Goal: Transaction & Acquisition: Purchase product/service

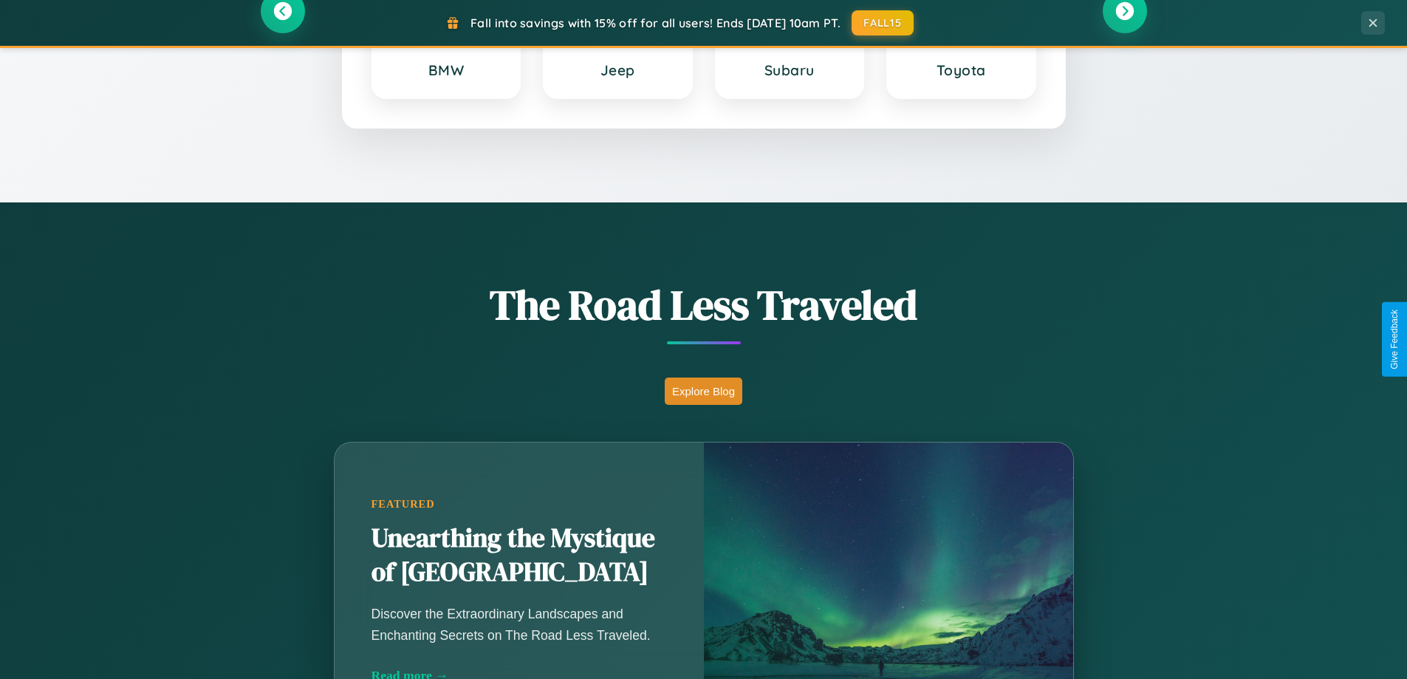
scroll to position [2841, 0]
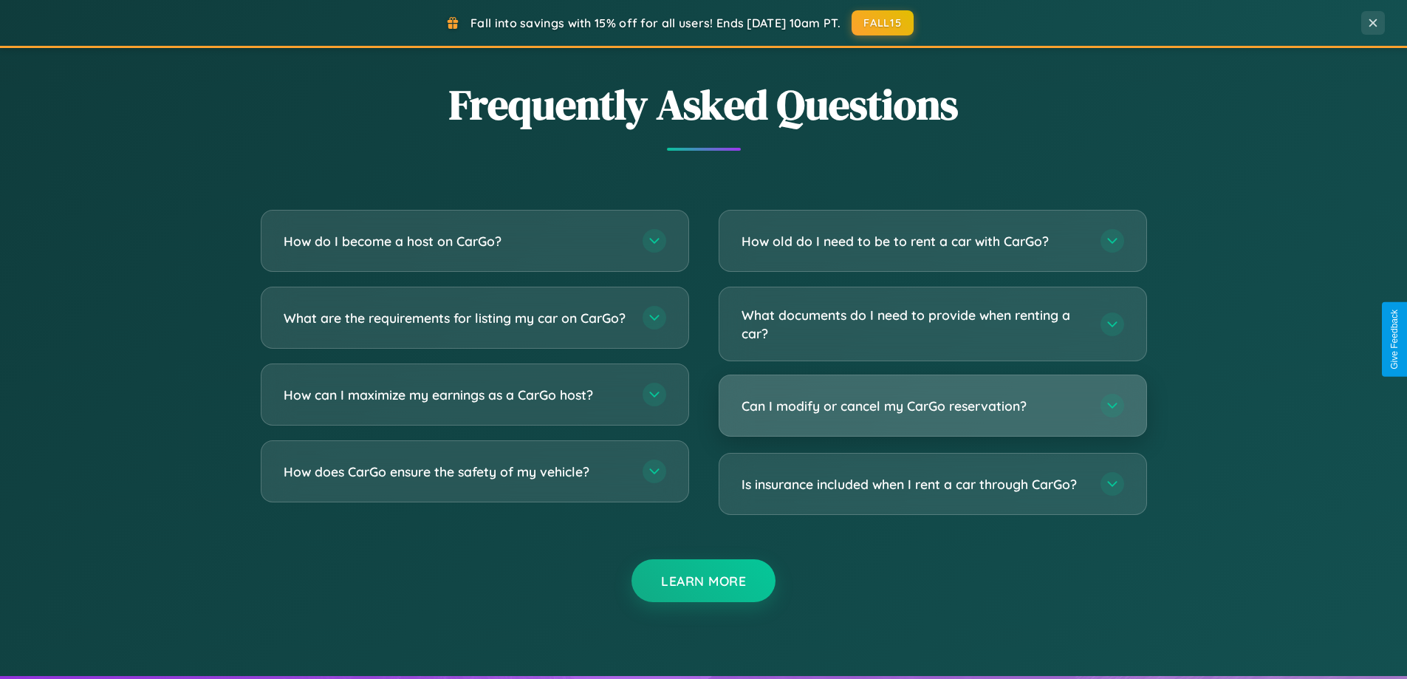
click at [932, 407] on h3 "Can I modify or cancel my CarGo reservation?" at bounding box center [913, 406] width 344 height 18
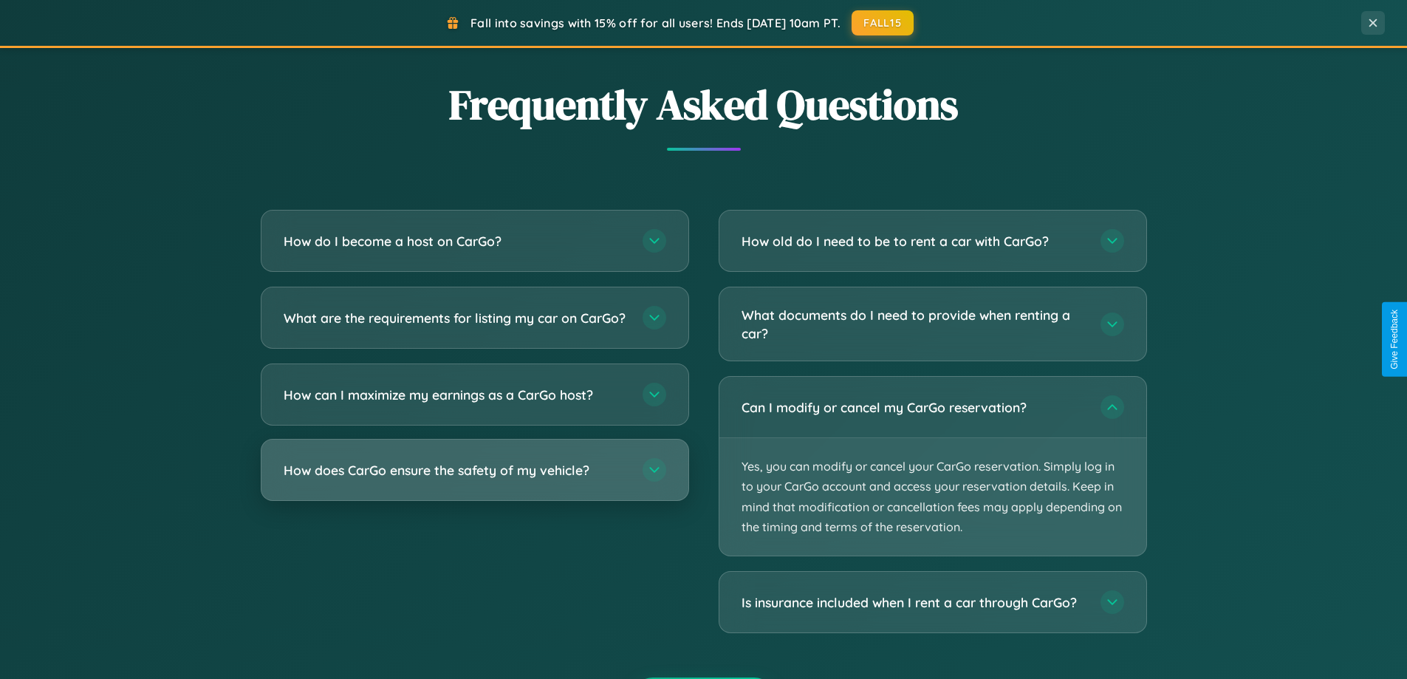
click at [474, 479] on h3 "How does CarGo ensure the safety of my vehicle?" at bounding box center [456, 470] width 344 height 18
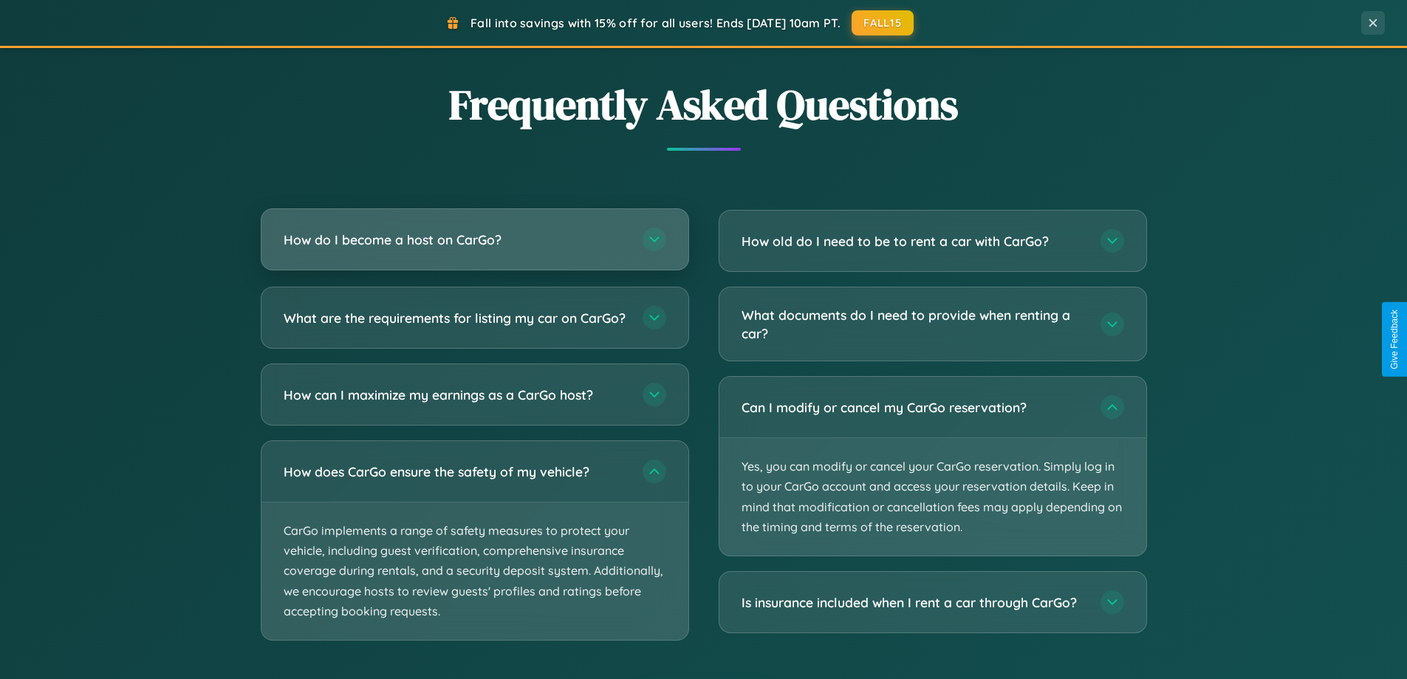
click at [474, 241] on h3 "How do I become a host on CarGo?" at bounding box center [456, 239] width 344 height 18
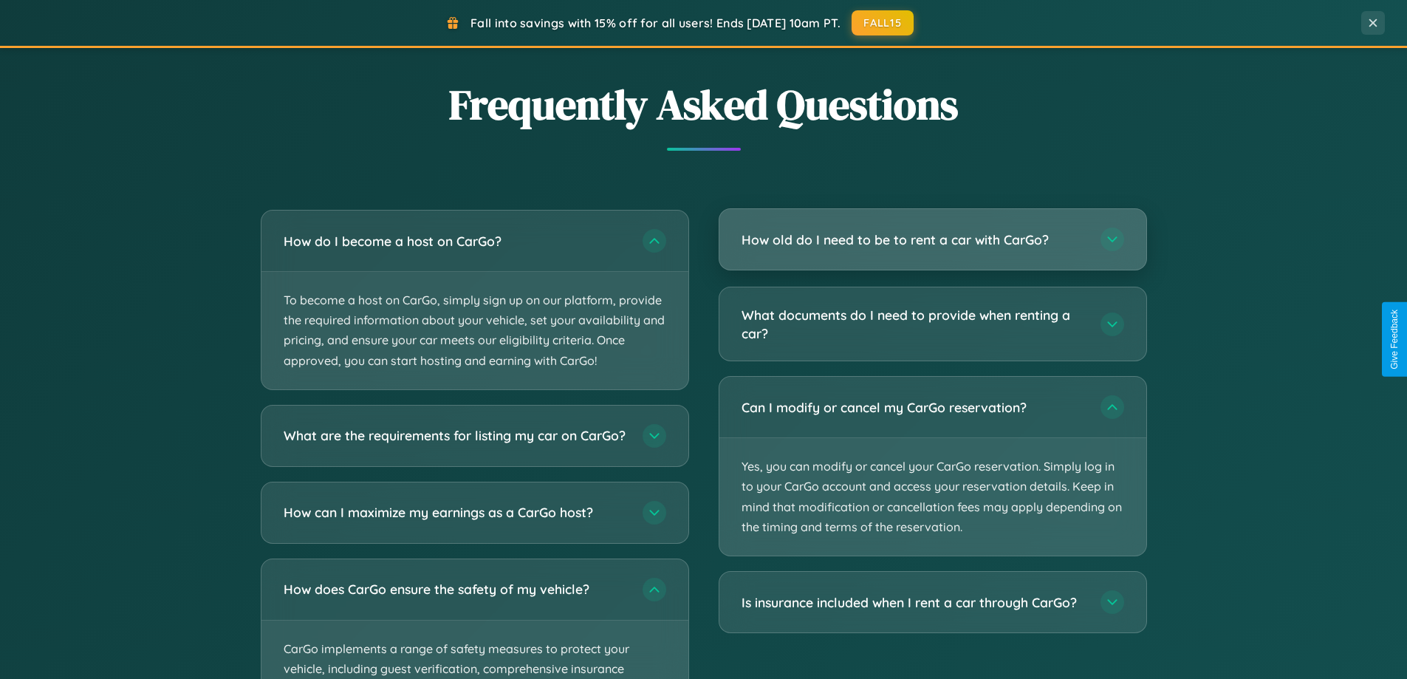
click at [932, 241] on h3 "How old do I need to be to rent a car with CarGo?" at bounding box center [913, 239] width 344 height 18
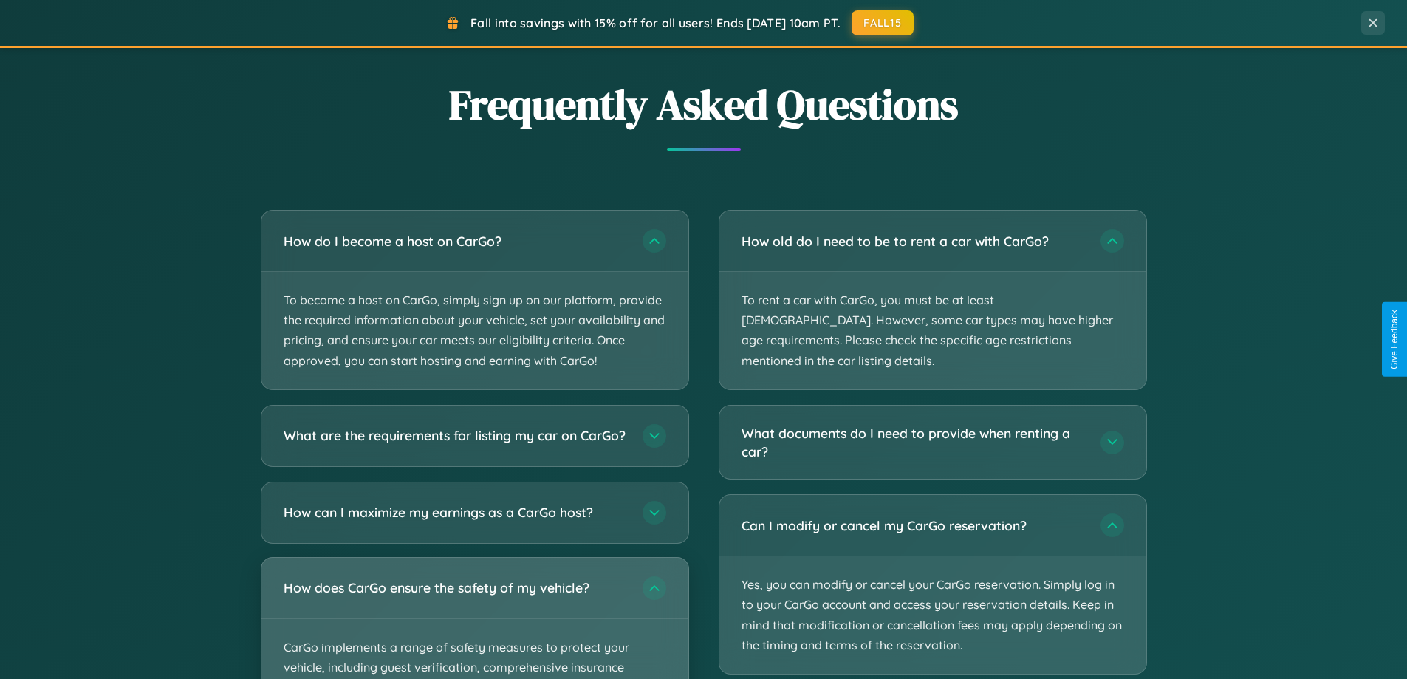
click at [474, 618] on div "How does CarGo ensure the safety of my vehicle?" at bounding box center [474, 587] width 427 height 61
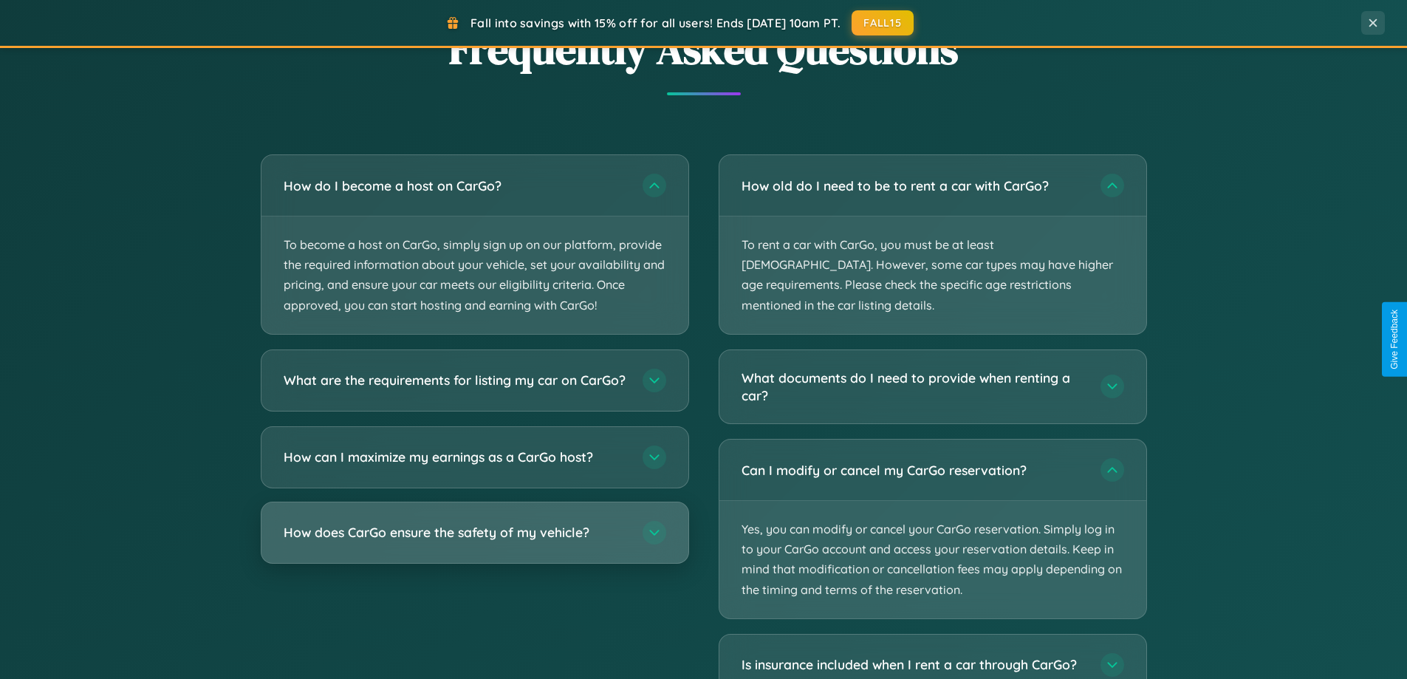
scroll to position [2628, 0]
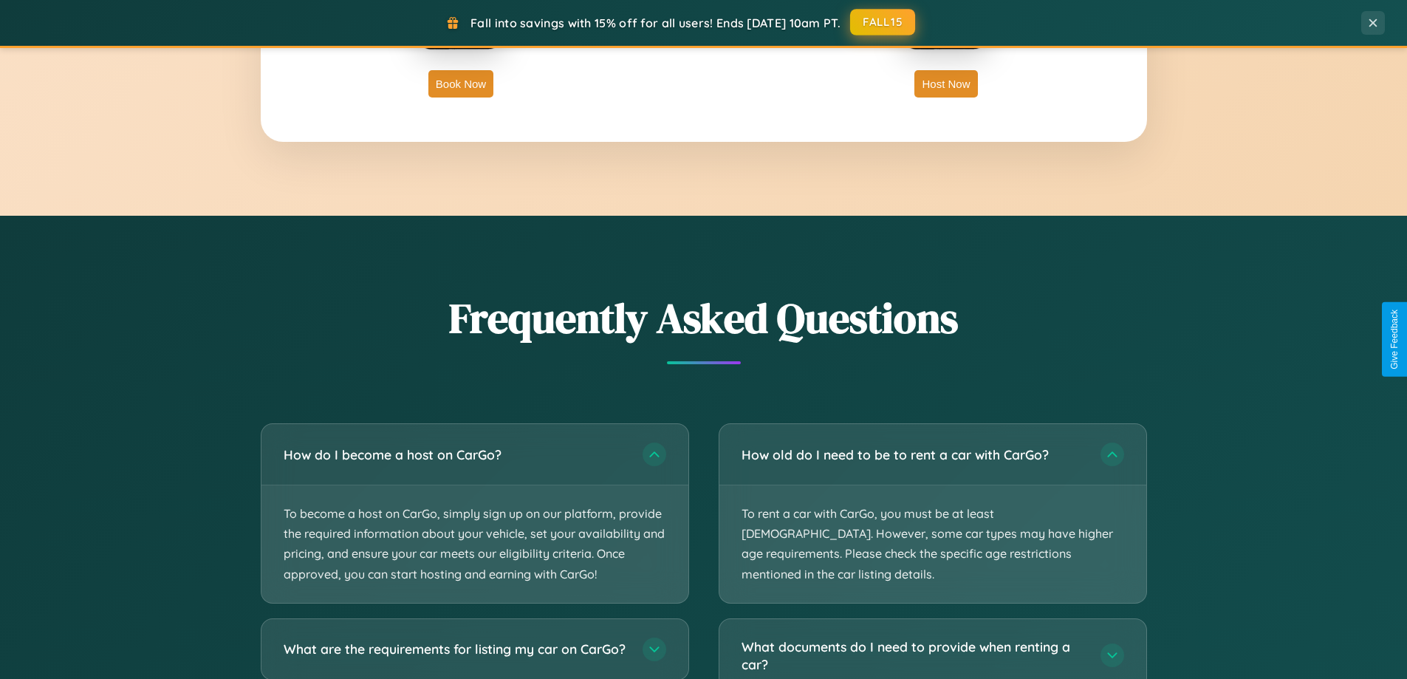
click at [883, 22] on button "FALL15" at bounding box center [882, 22] width 65 height 27
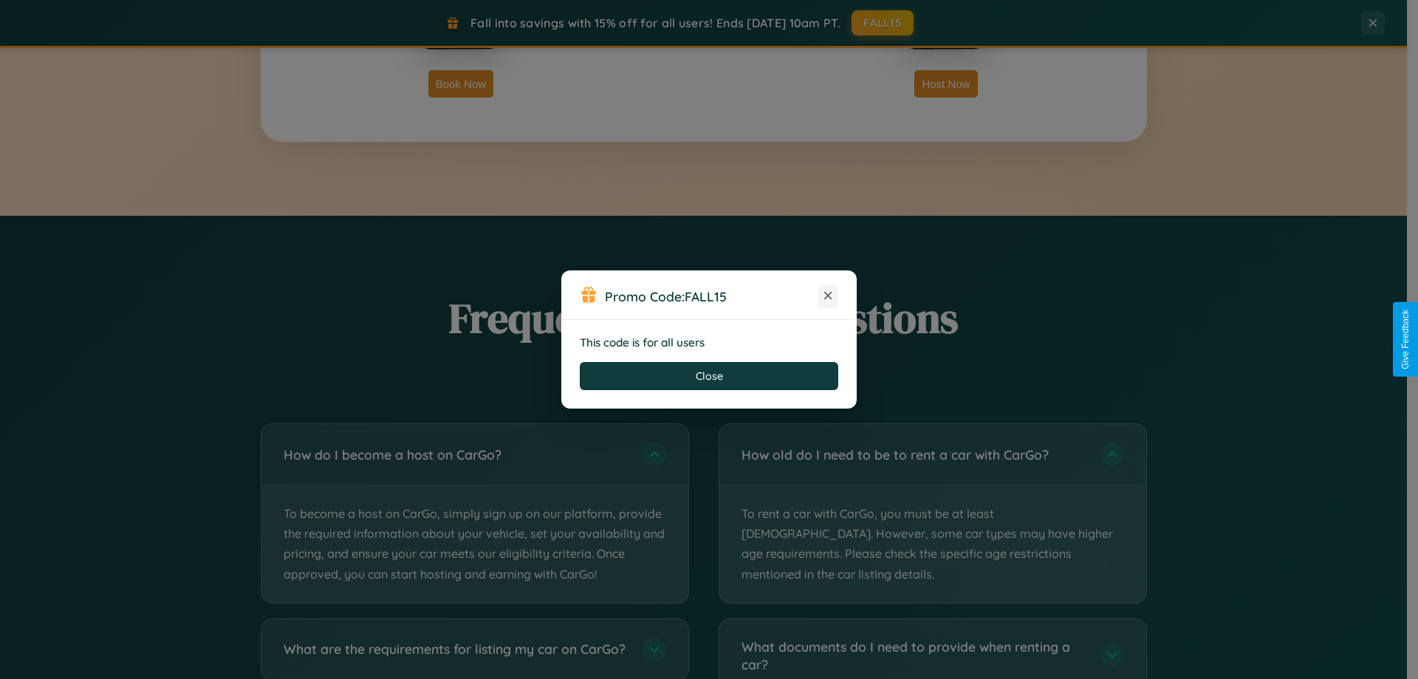
click at [828, 296] on icon at bounding box center [827, 295] width 15 height 15
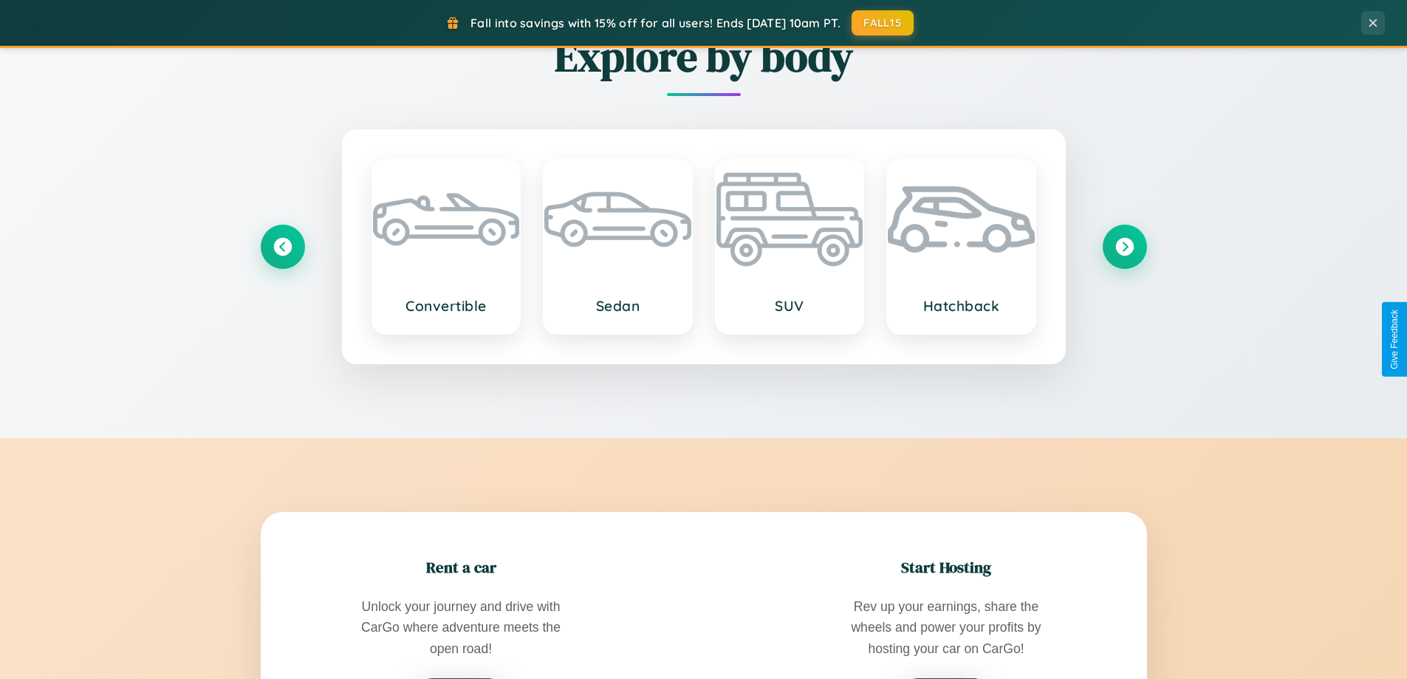
scroll to position [1016, 0]
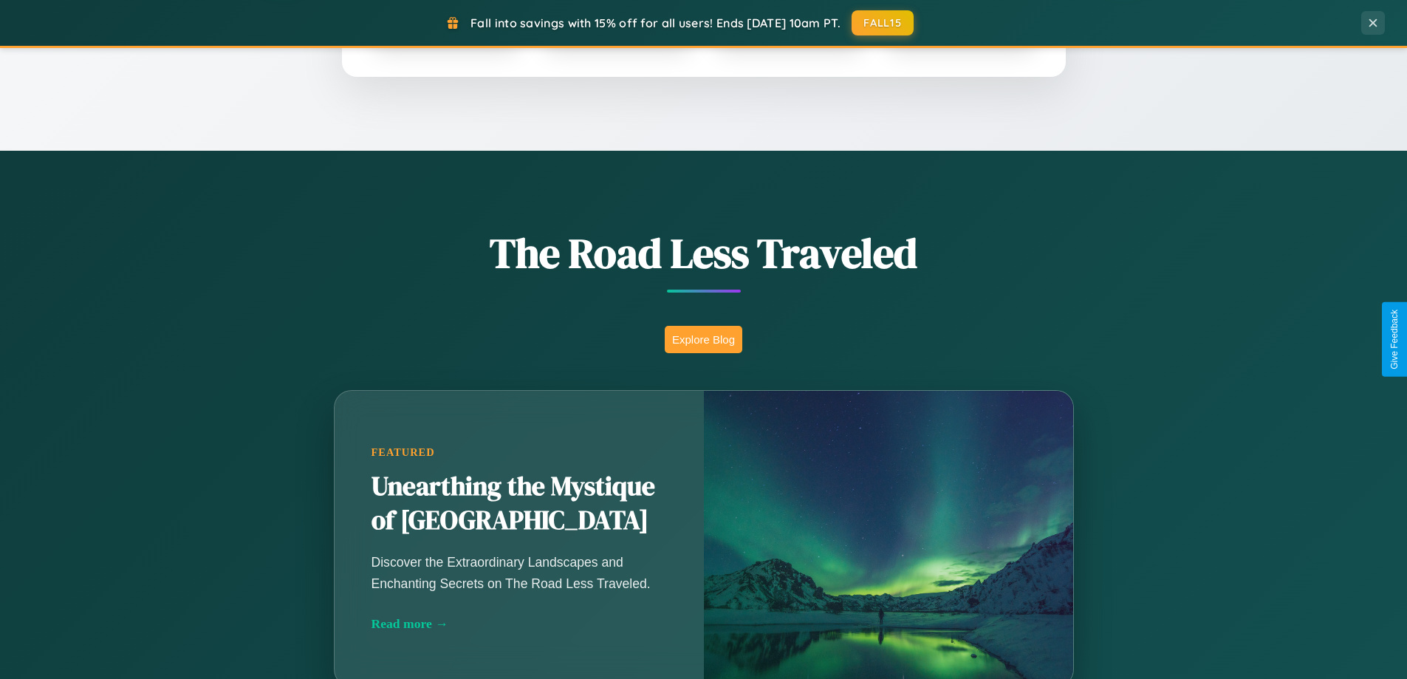
click at [703, 339] on button "Explore Blog" at bounding box center [704, 339] width 78 height 27
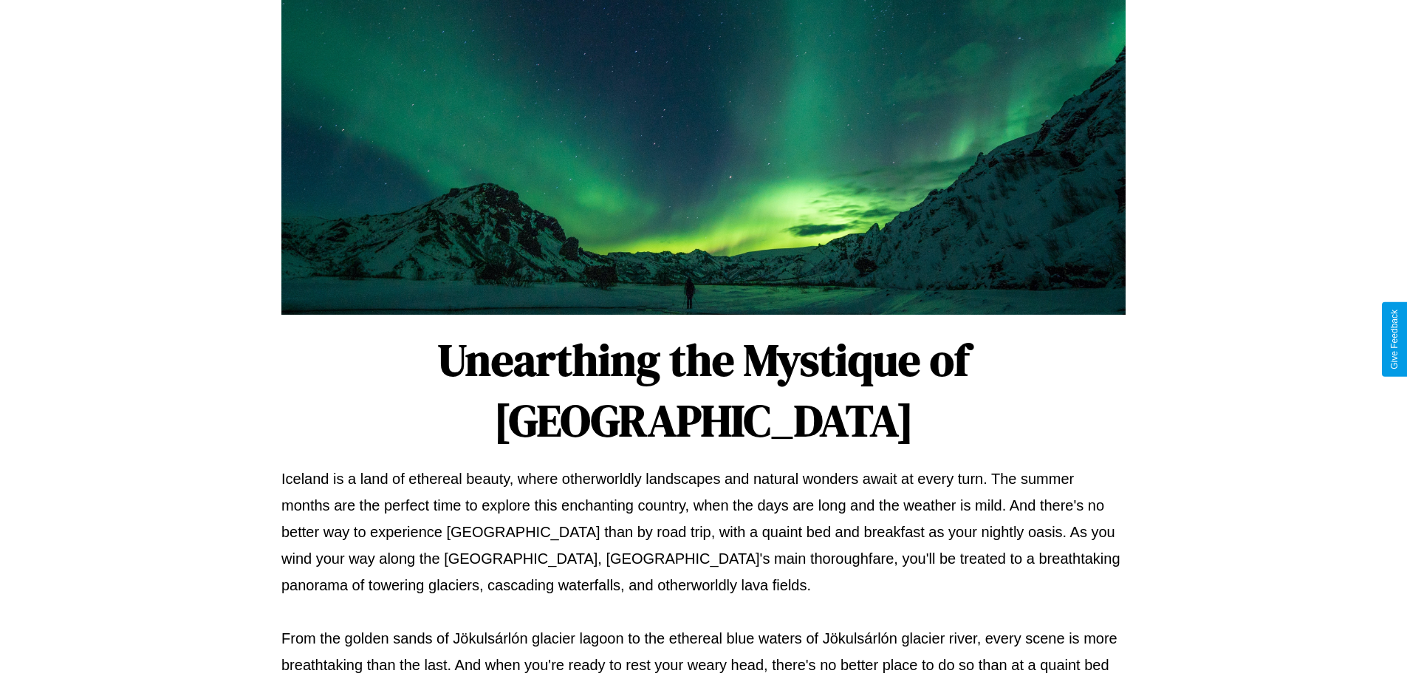
scroll to position [478, 0]
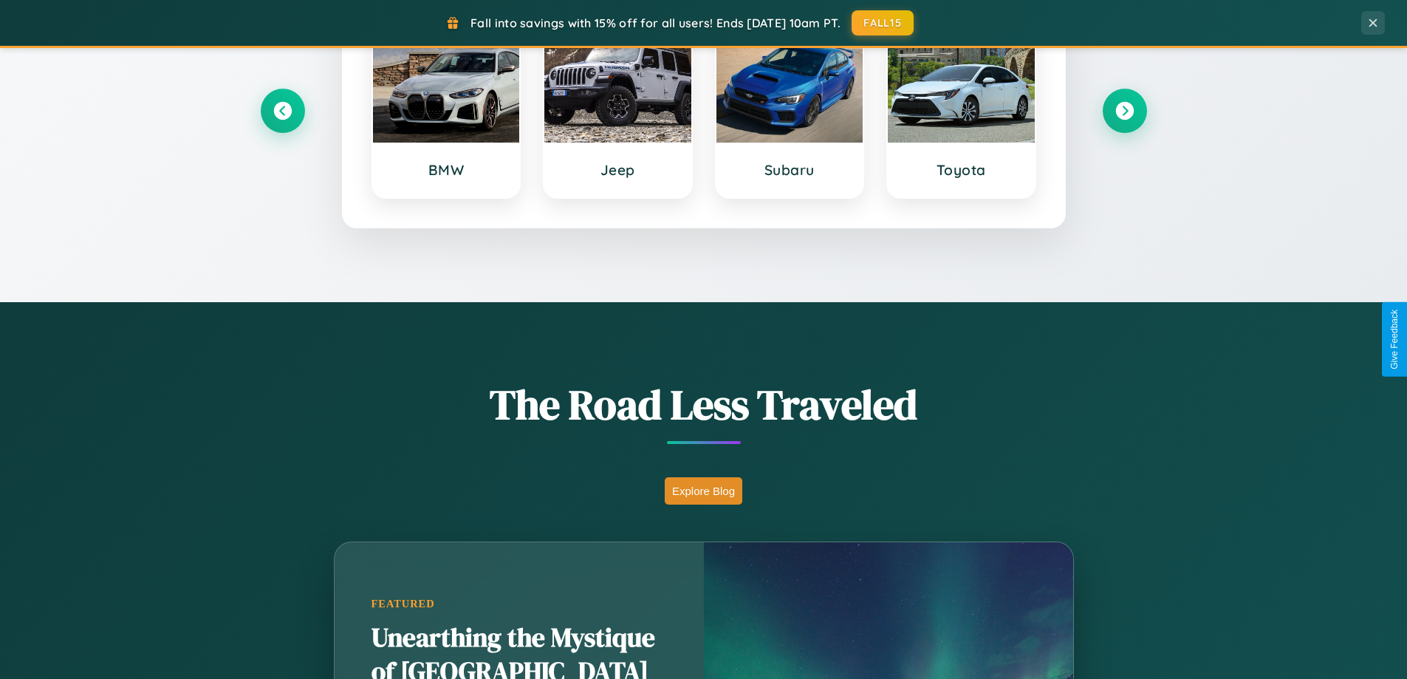
scroll to position [636, 0]
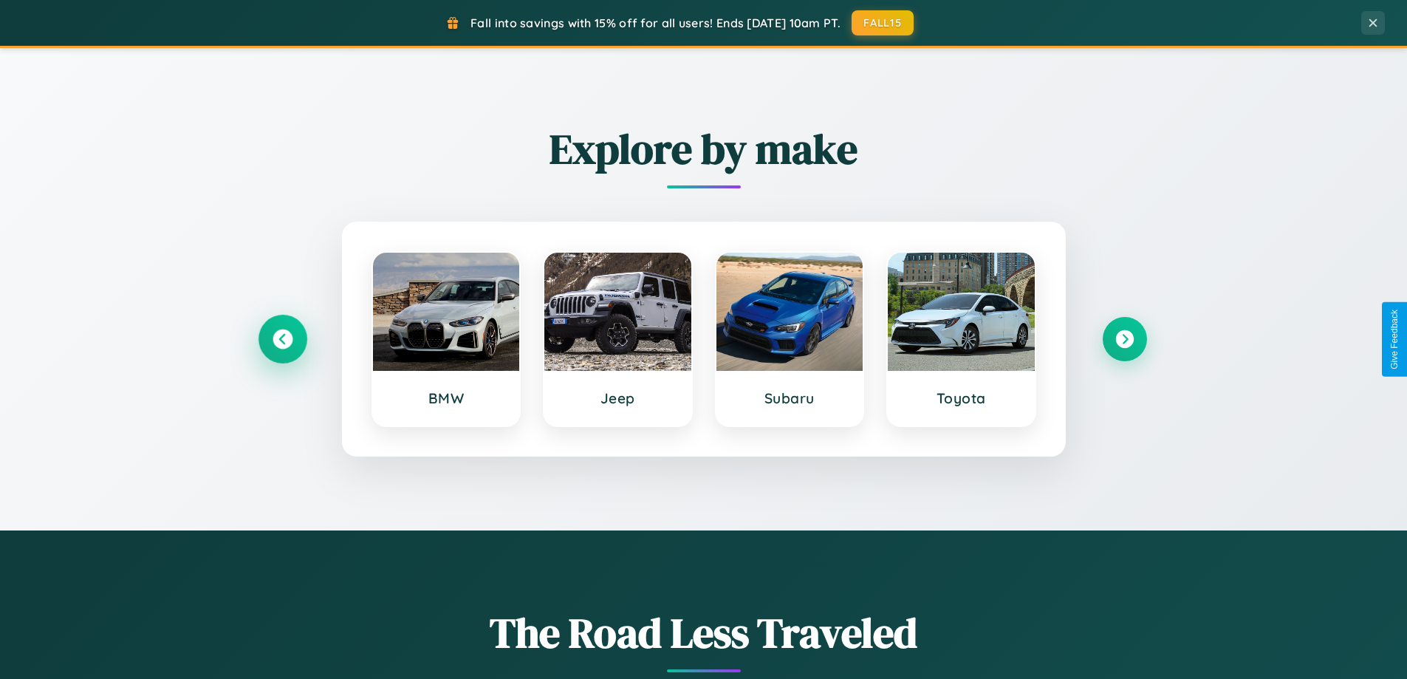
click at [282, 339] on icon at bounding box center [282, 339] width 20 height 20
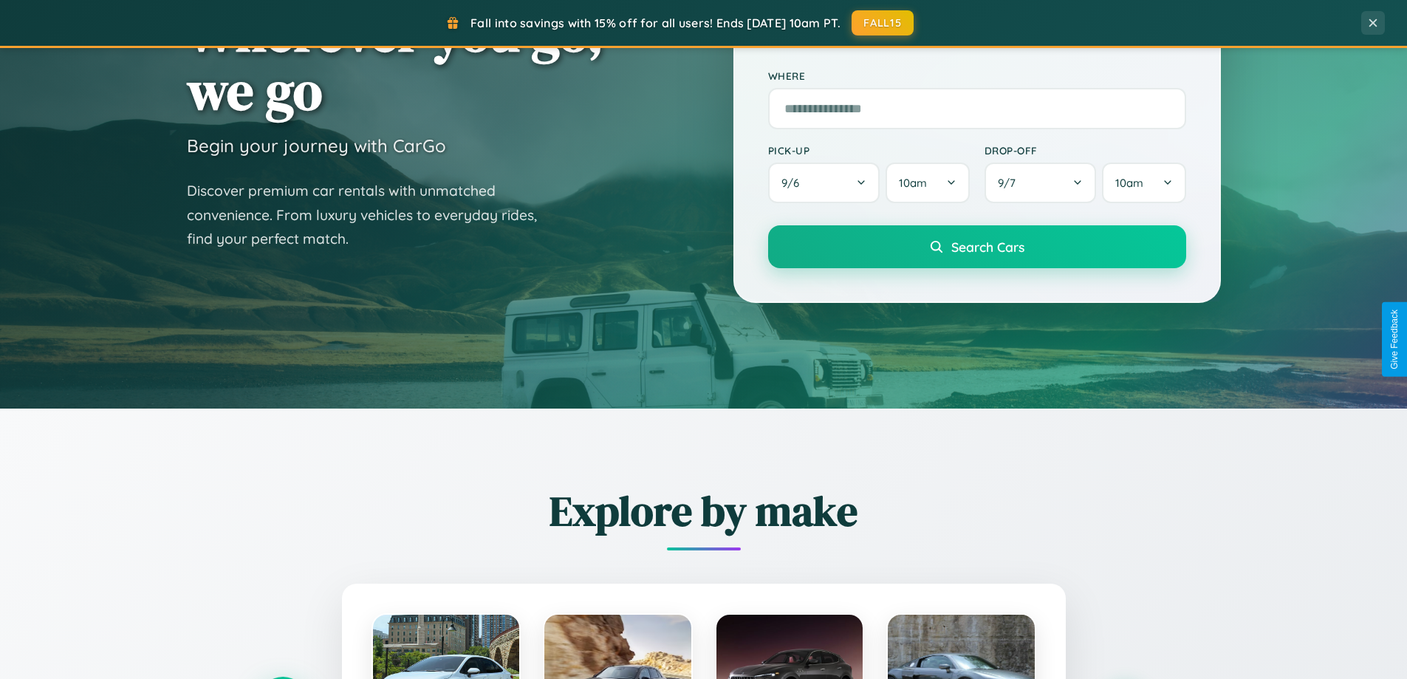
scroll to position [44, 0]
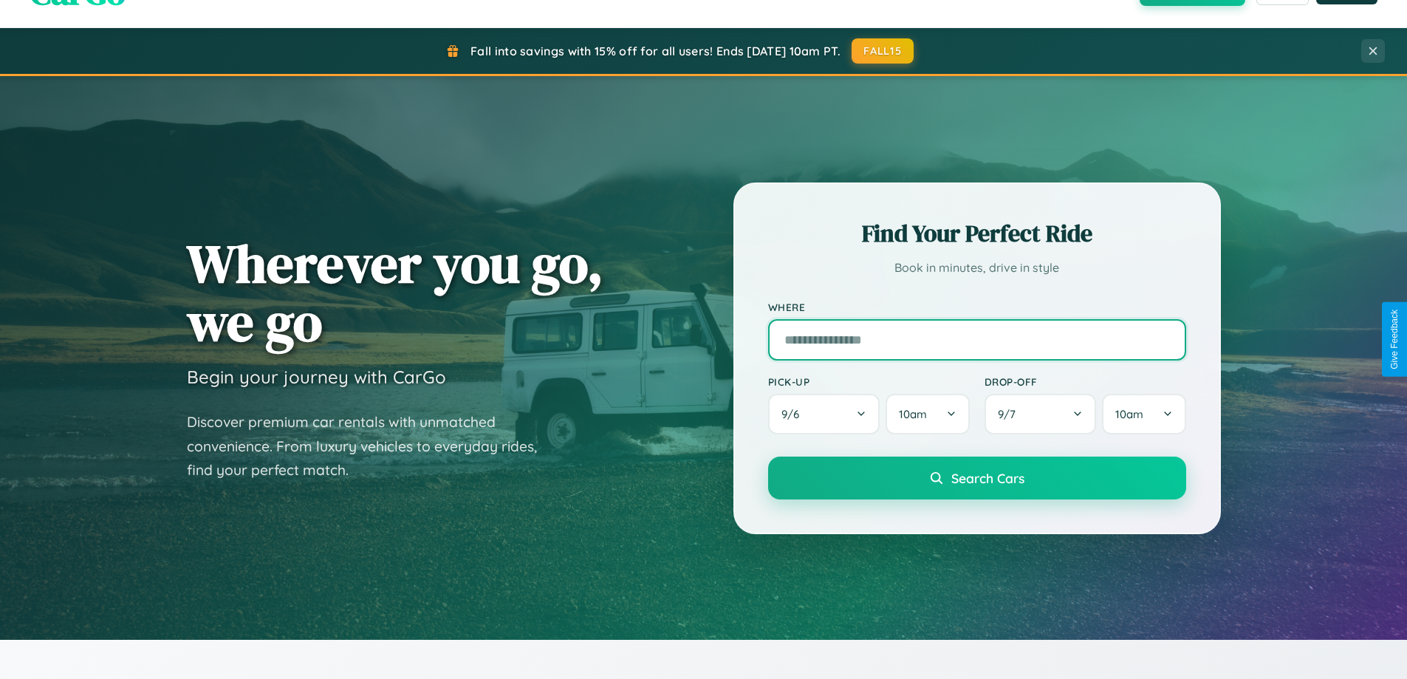
click at [976, 339] on input "text" at bounding box center [977, 339] width 418 height 41
type input "******"
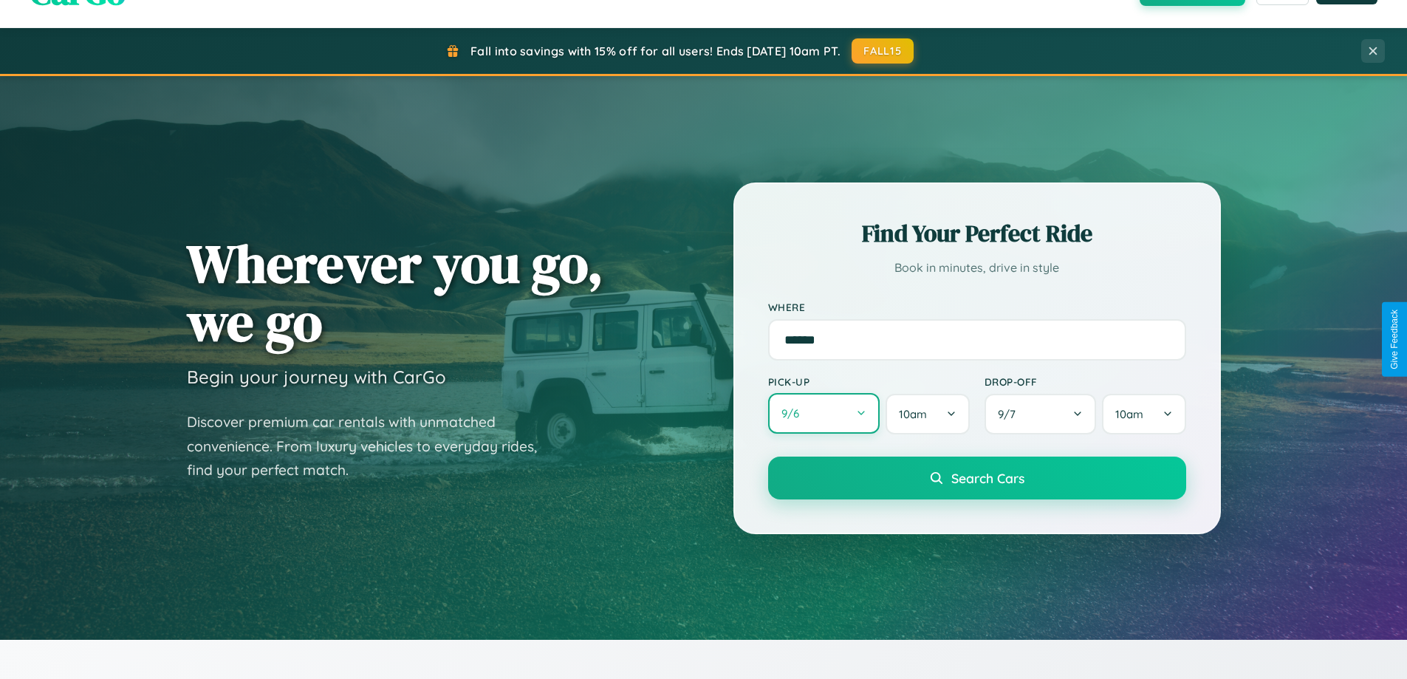
click at [823, 413] on button "9 / 6" at bounding box center [824, 413] width 112 height 41
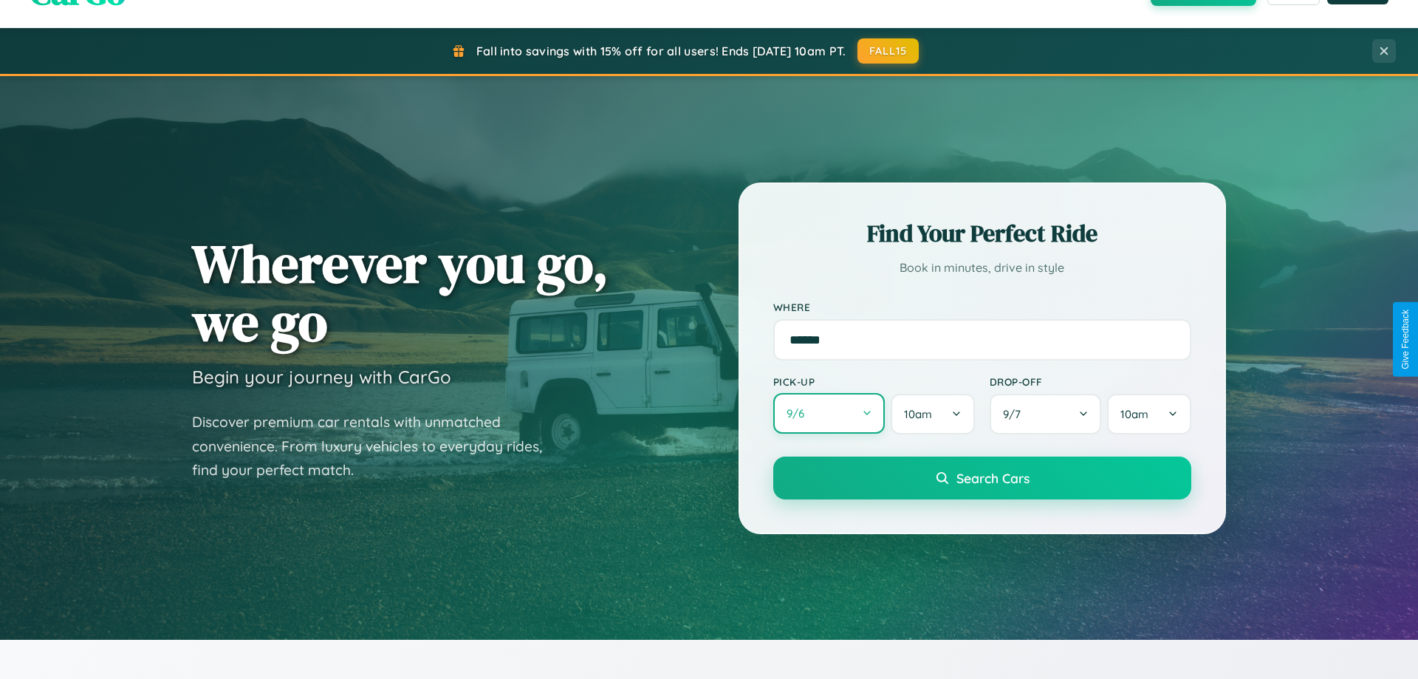
select select "*"
select select "****"
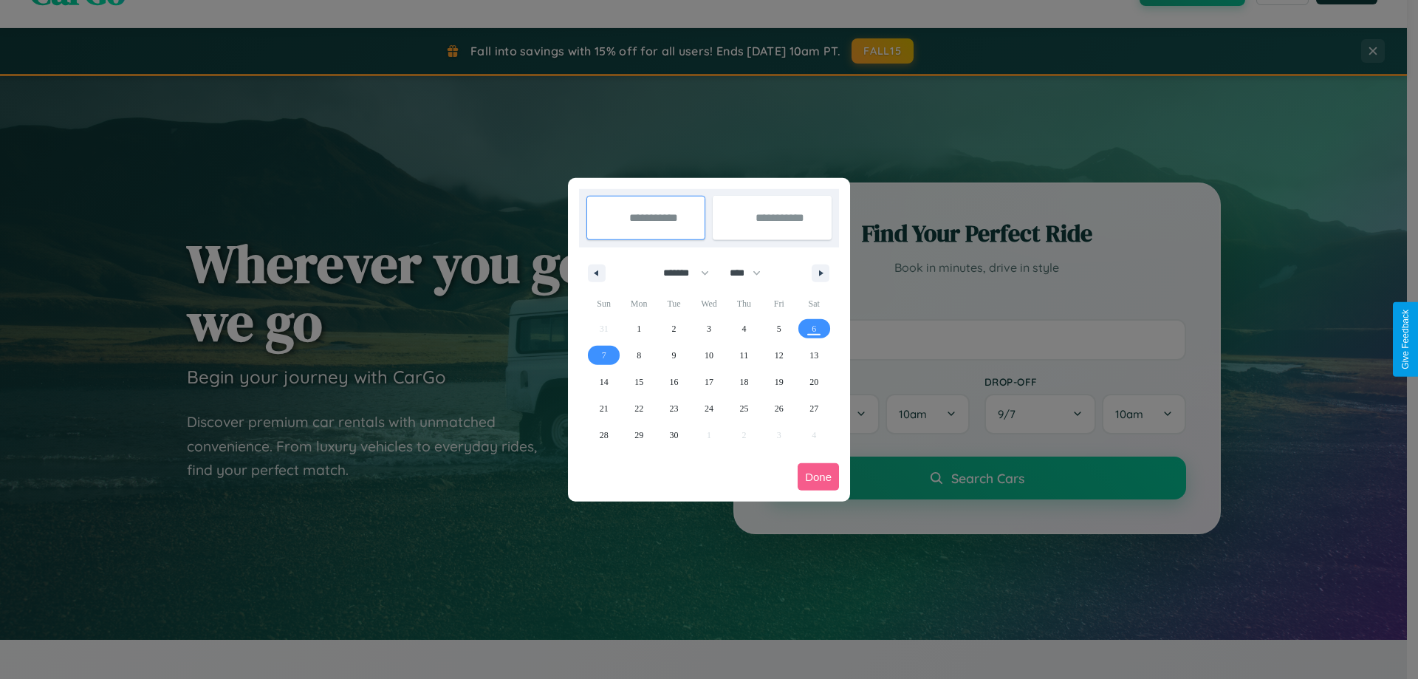
drag, startPoint x: 679, startPoint y: 272, endPoint x: 709, endPoint y: 296, distance: 37.8
click at [679, 272] on select "******* ******** ***** ***** *** **** **** ****** ********* ******* ******** **…" at bounding box center [683, 273] width 63 height 24
select select "*"
drag, startPoint x: 752, startPoint y: 272, endPoint x: 709, endPoint y: 296, distance: 48.9
click at [752, 272] on select "**** **** **** **** **** **** **** **** **** **** **** **** **** **** **** ****…" at bounding box center [744, 273] width 44 height 24
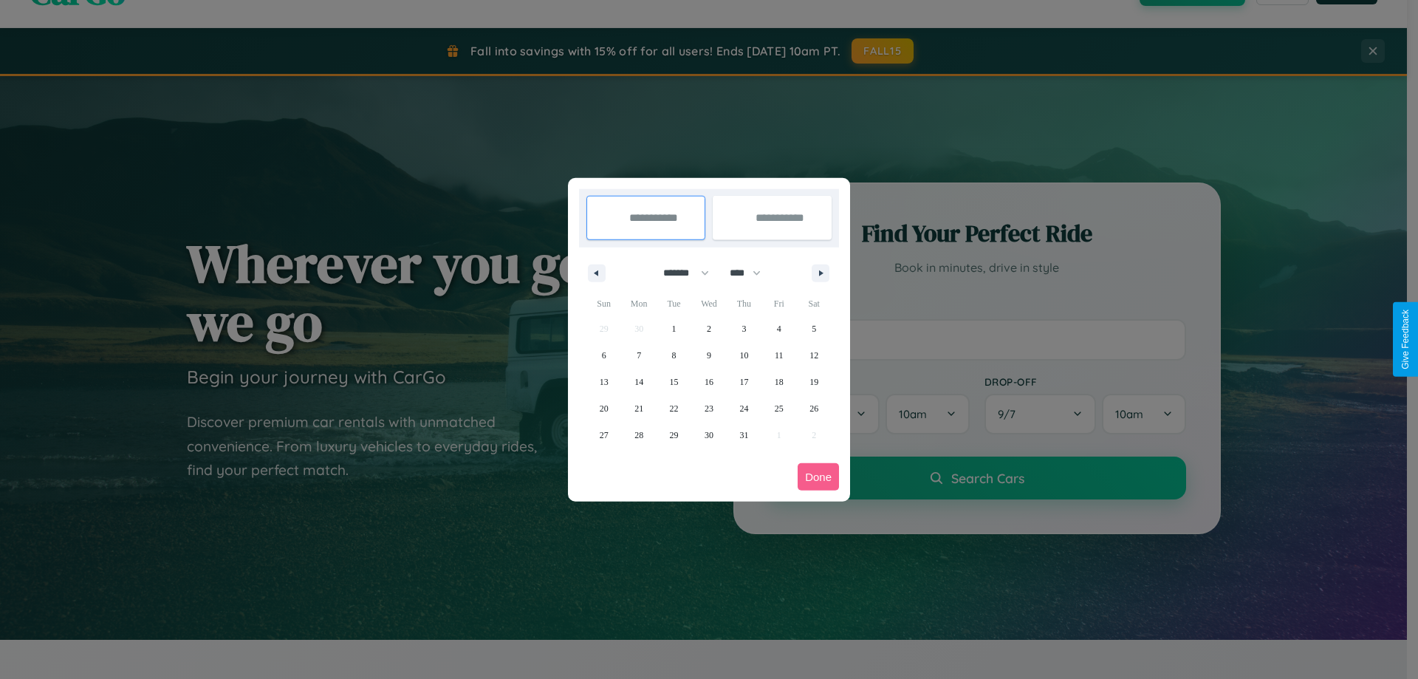
select select "****"
click at [708, 381] on span "15" at bounding box center [708, 381] width 9 height 27
type input "**********"
click at [814, 381] on span "18" at bounding box center [813, 381] width 9 height 27
type input "**********"
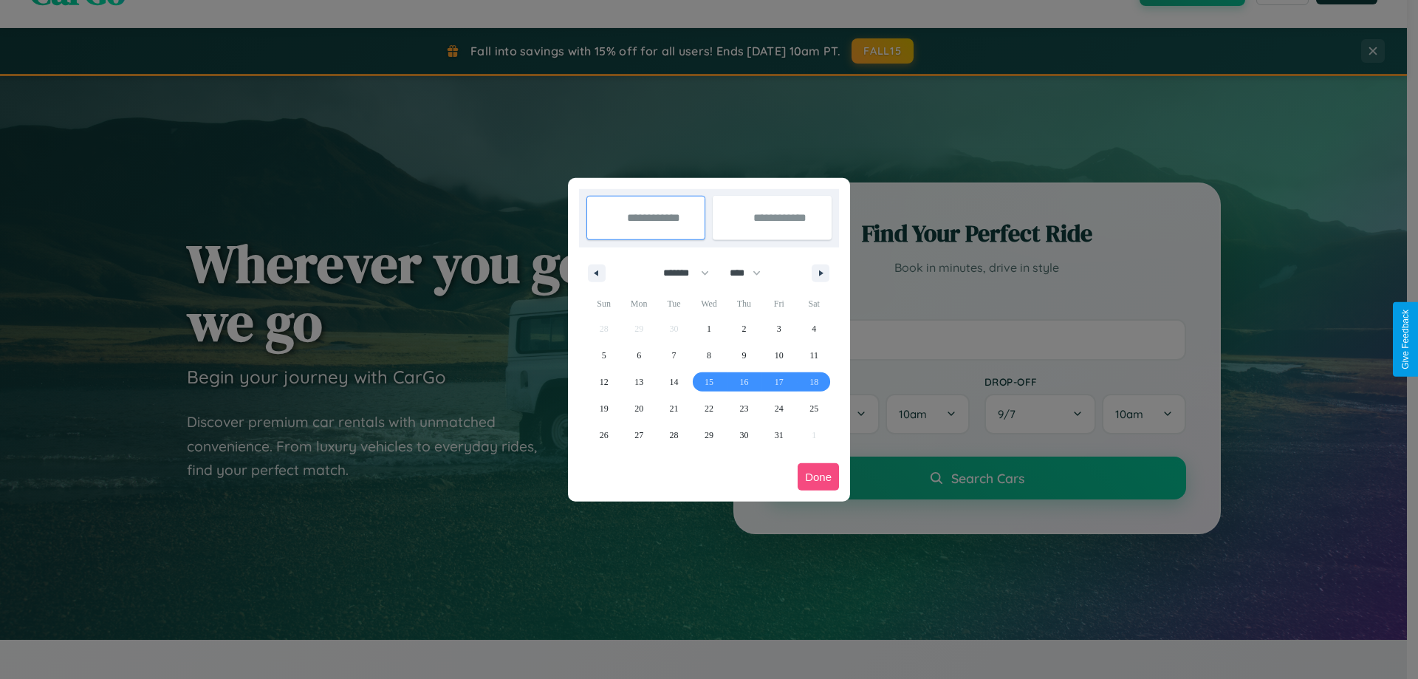
click at [818, 476] on button "Done" at bounding box center [817, 476] width 41 height 27
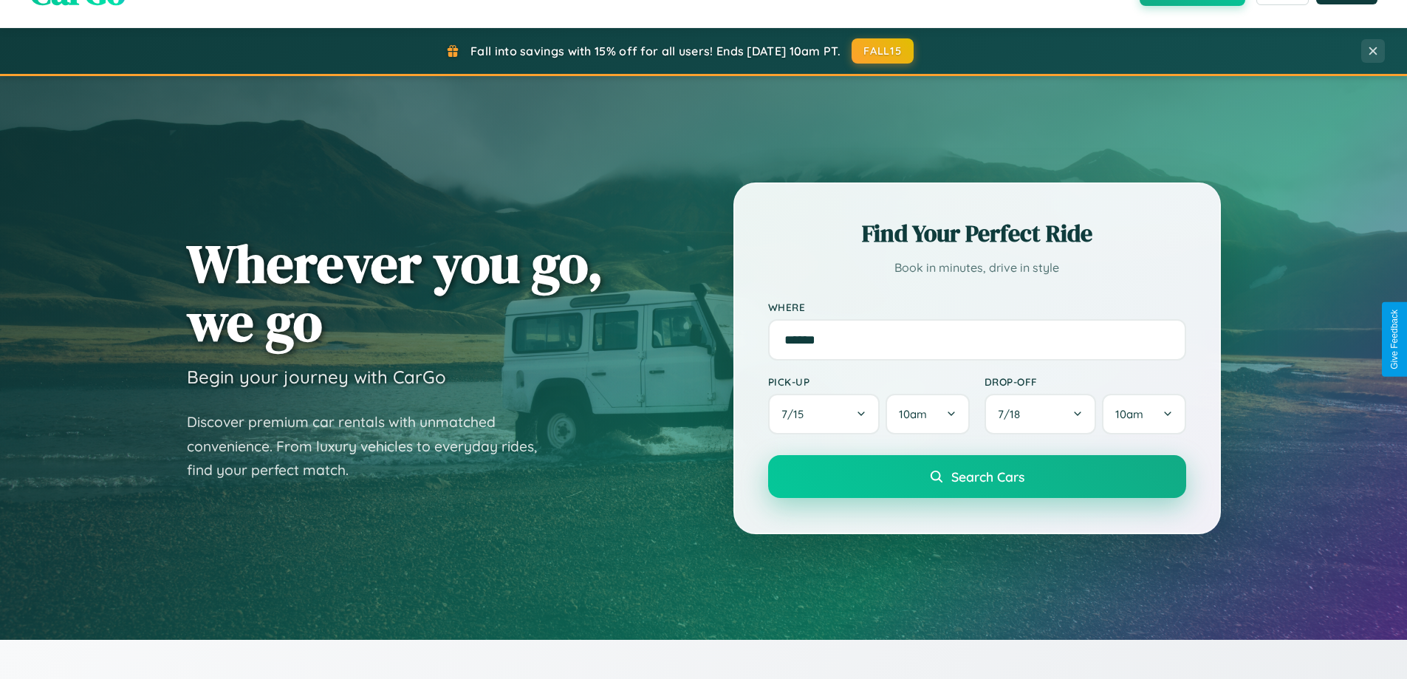
click at [976, 476] on span "Search Cars" at bounding box center [987, 476] width 73 height 16
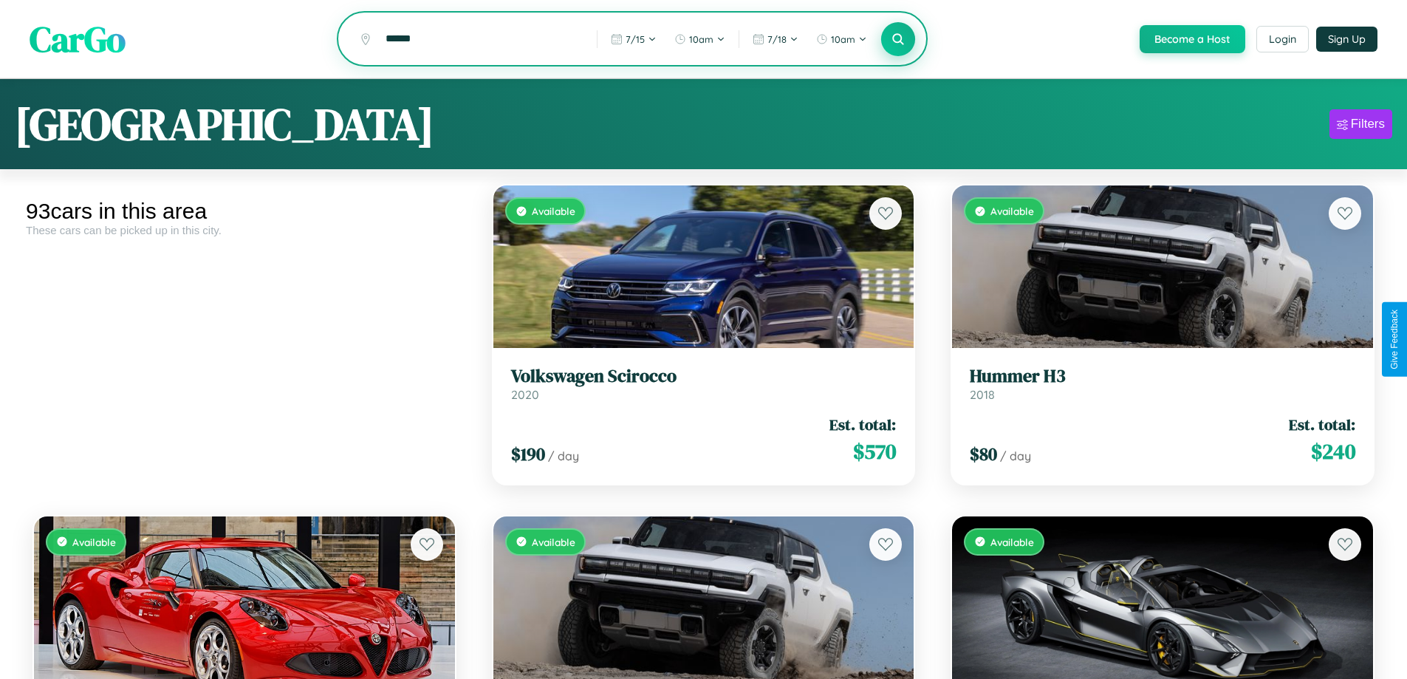
click at [897, 40] on icon at bounding box center [898, 39] width 14 height 14
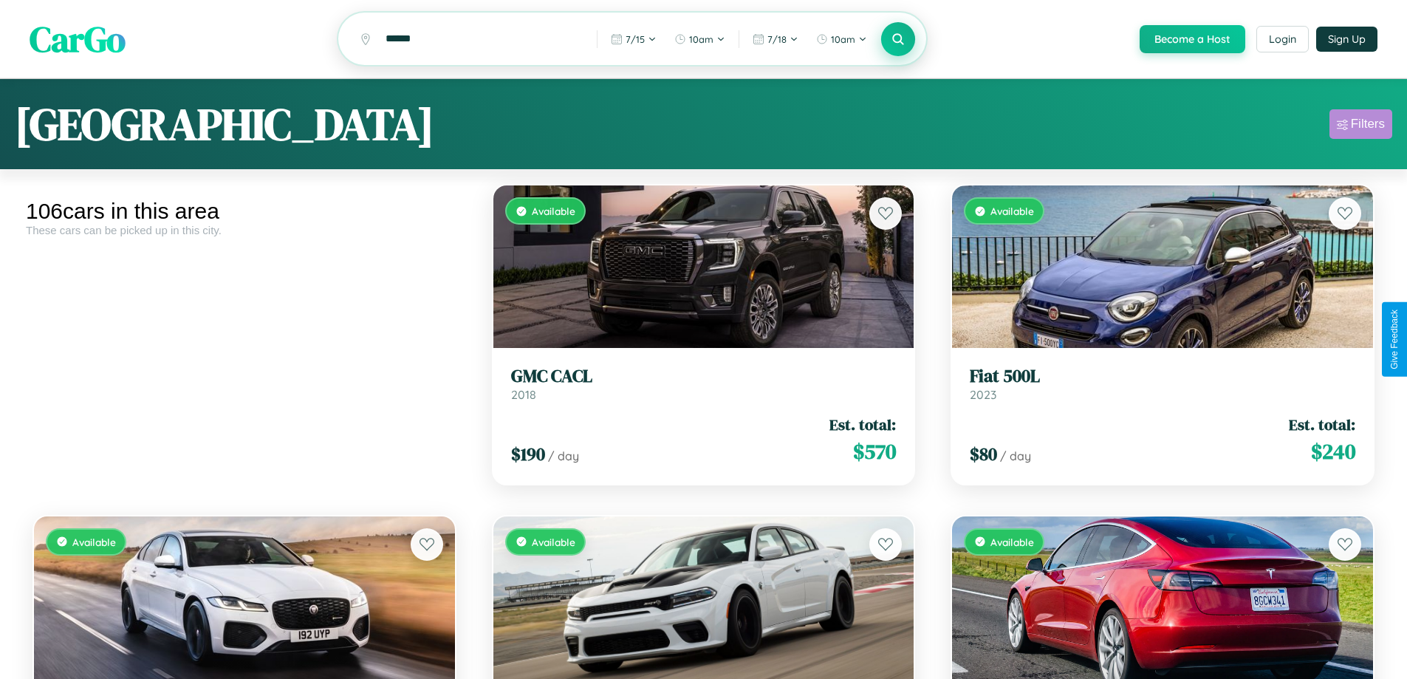
click at [1360, 126] on div "Filters" at bounding box center [1368, 124] width 34 height 15
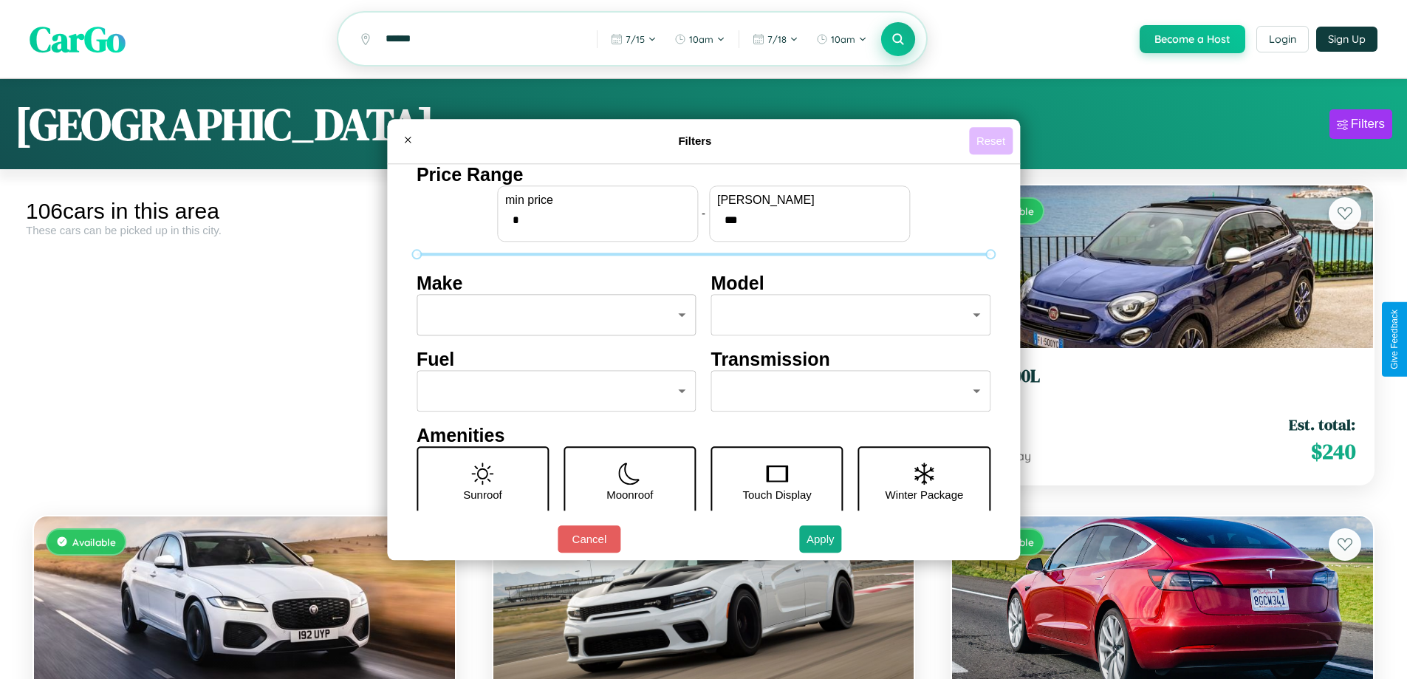
click at [992, 140] on button "Reset" at bounding box center [991, 140] width 44 height 27
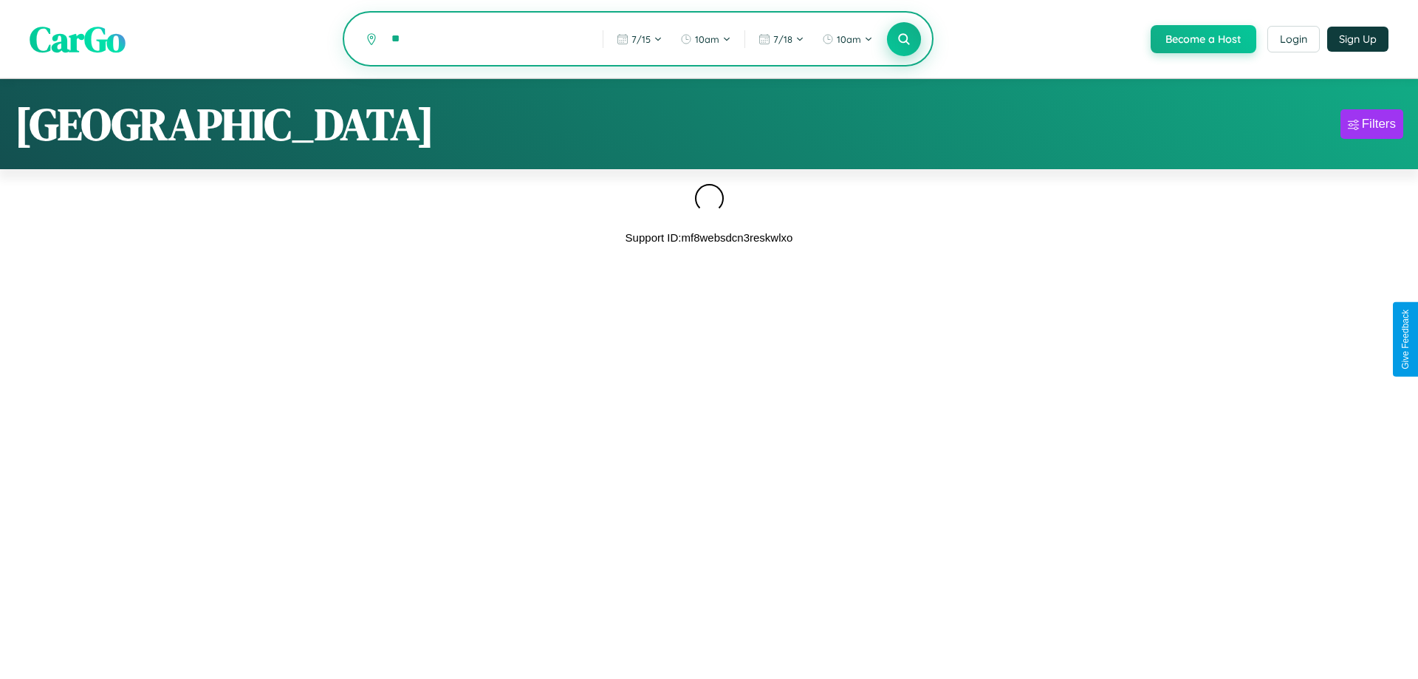
type input "*"
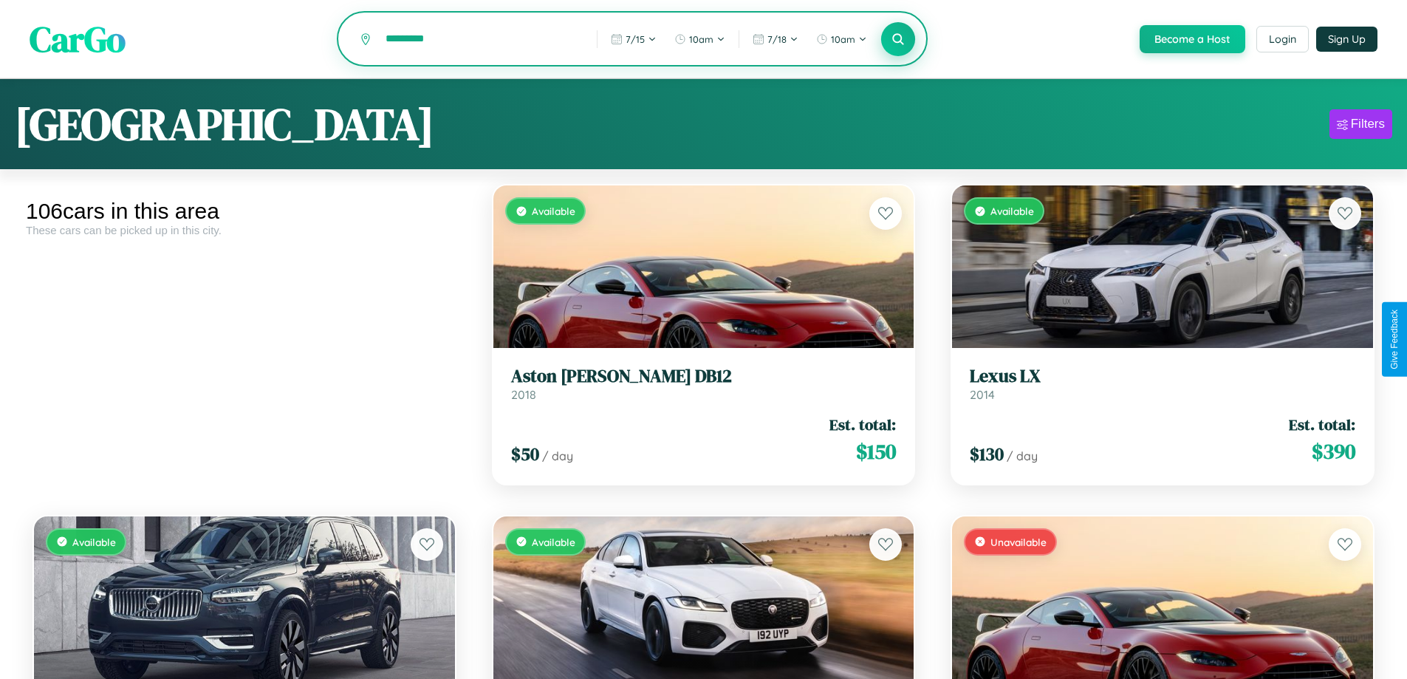
type input "*********"
click at [897, 40] on icon at bounding box center [898, 39] width 14 height 14
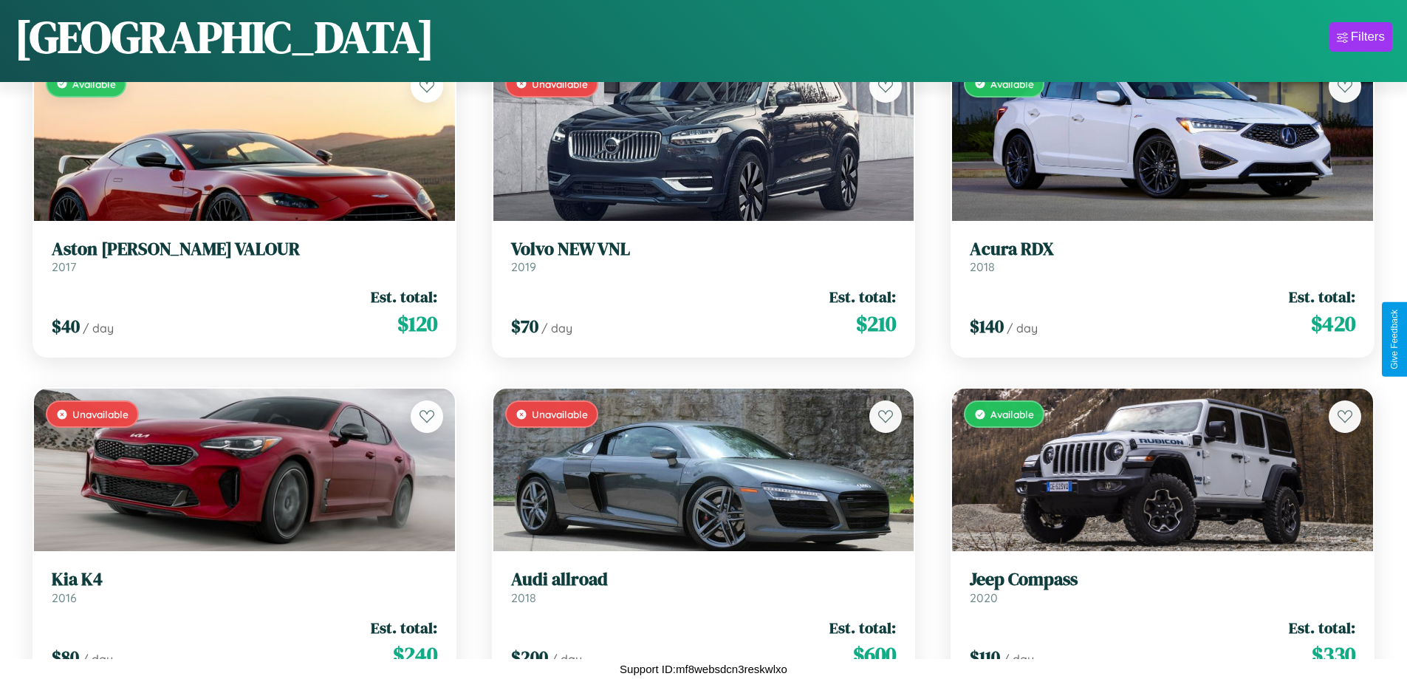
scroll to position [3514, 0]
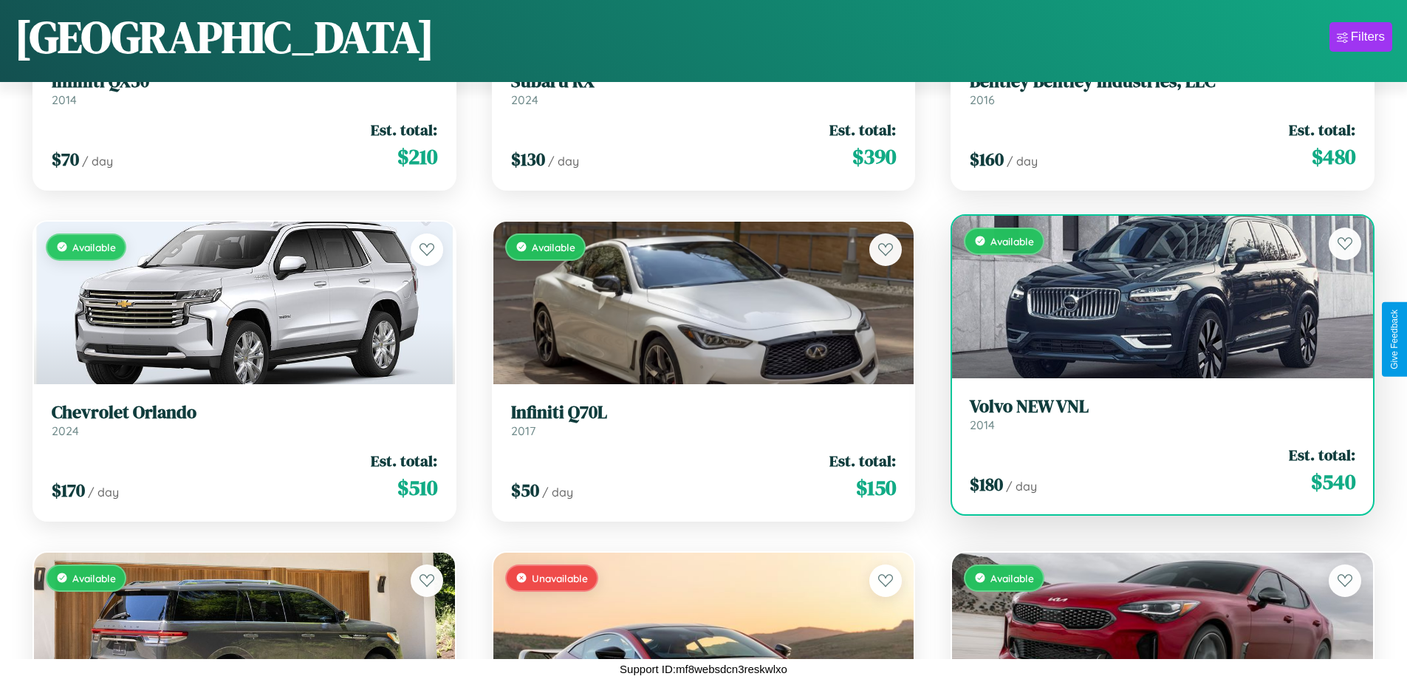
click at [1153, 296] on div "Available" at bounding box center [1162, 297] width 421 height 162
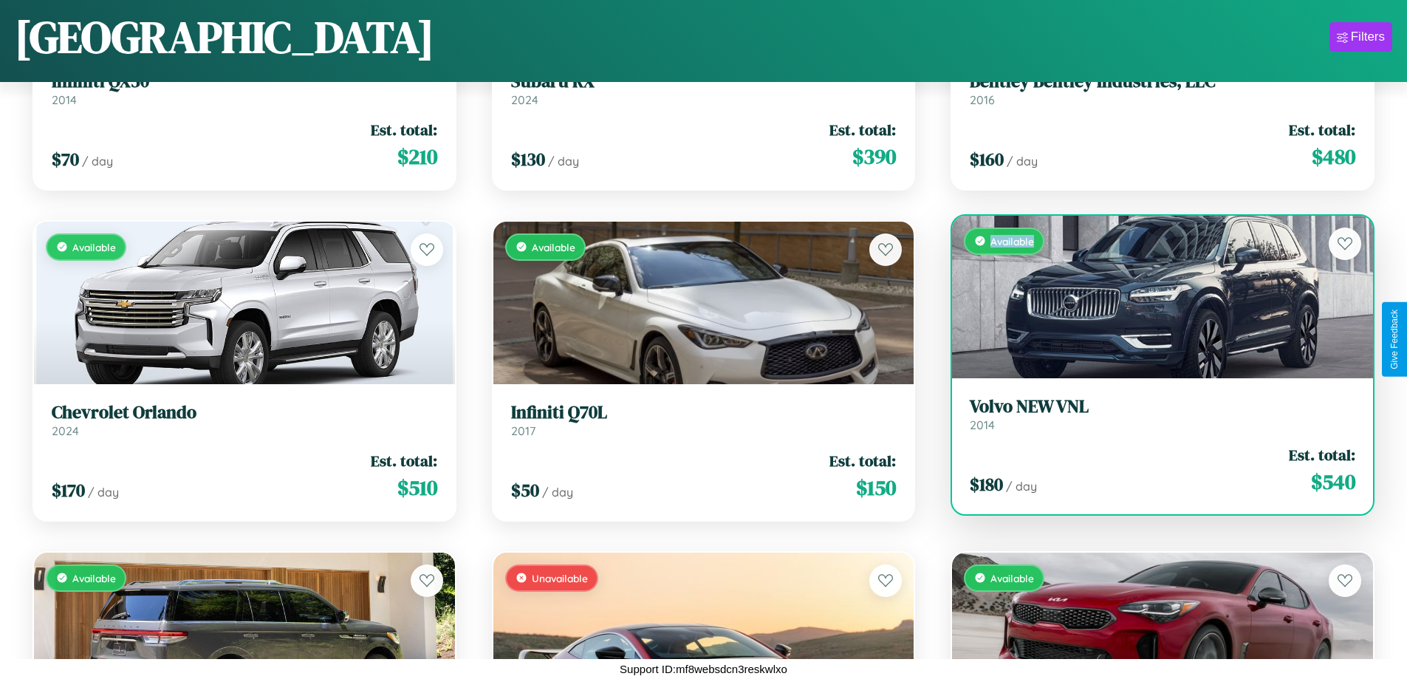
click at [1153, 296] on div "Available" at bounding box center [1162, 297] width 421 height 162
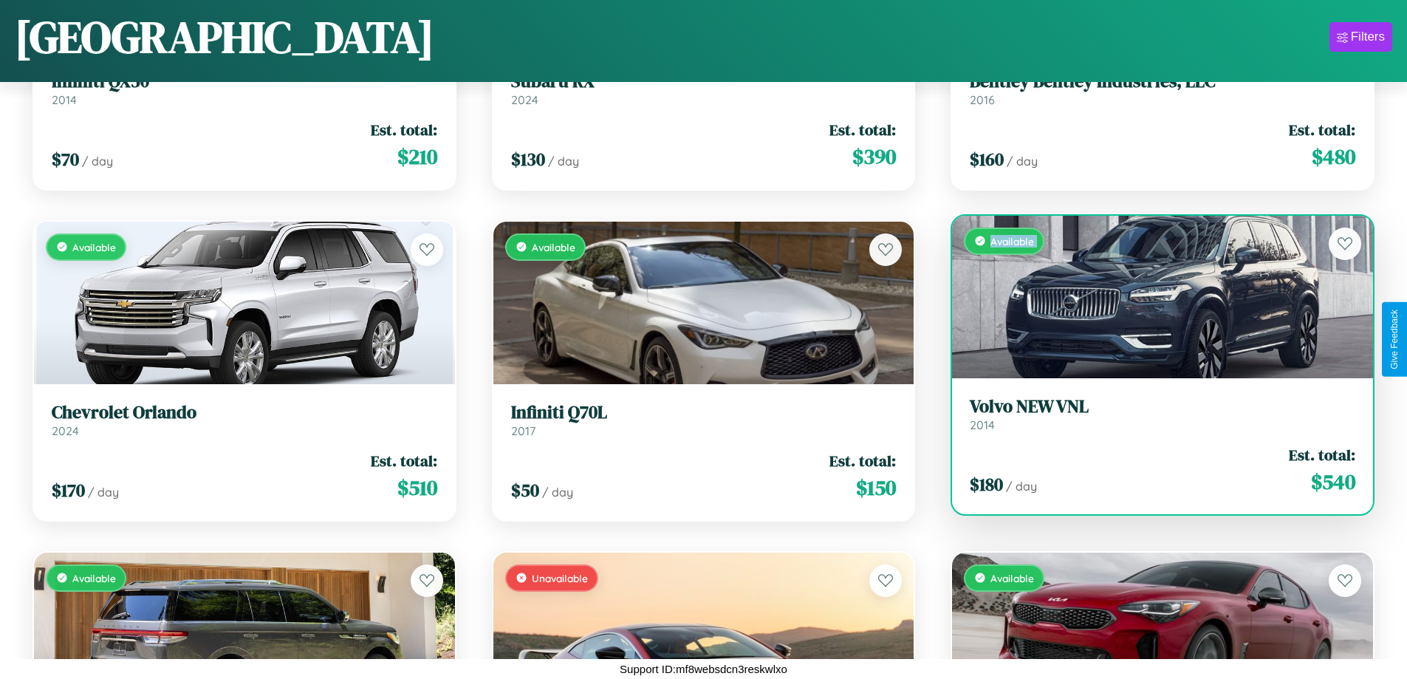
click at [1153, 296] on div "Available" at bounding box center [1162, 297] width 421 height 162
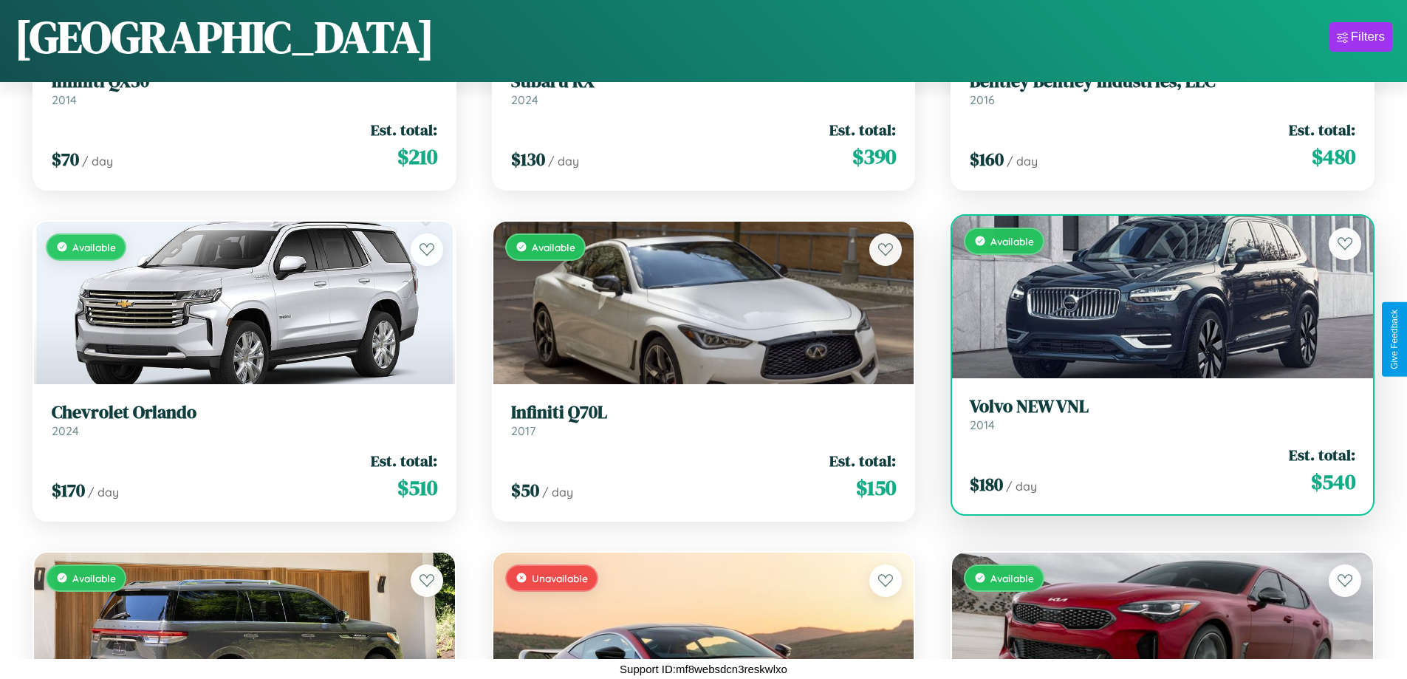
click at [1153, 296] on div "Available" at bounding box center [1162, 297] width 421 height 162
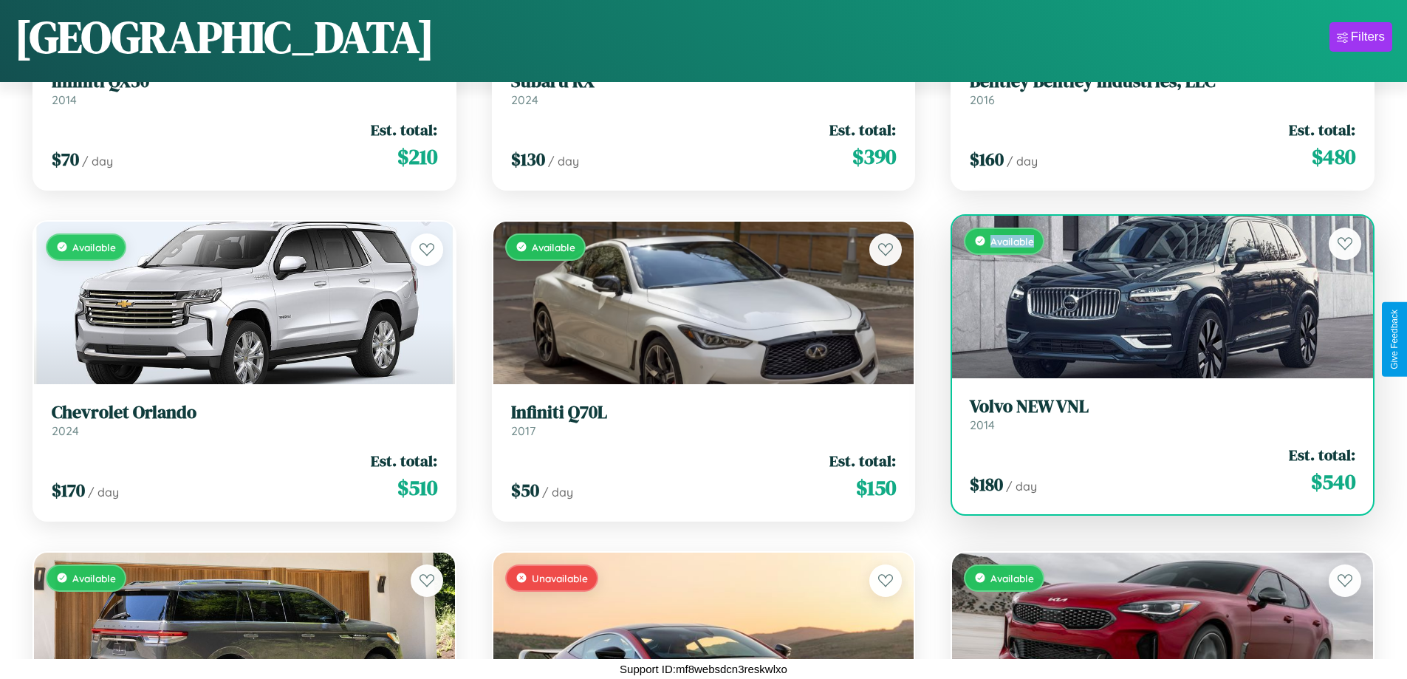
click at [1153, 296] on div "Available" at bounding box center [1162, 297] width 421 height 162
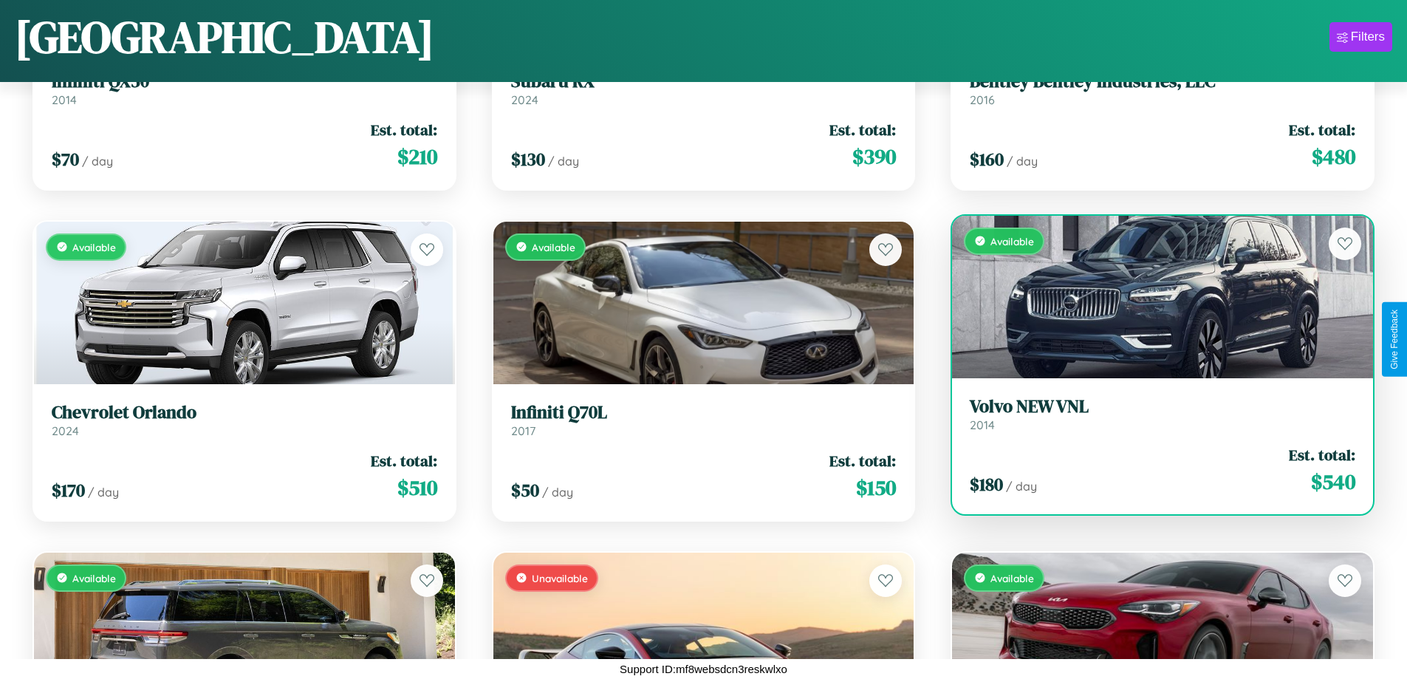
click at [1153, 413] on h3 "Volvo NEW VNL" at bounding box center [1162, 406] width 385 height 21
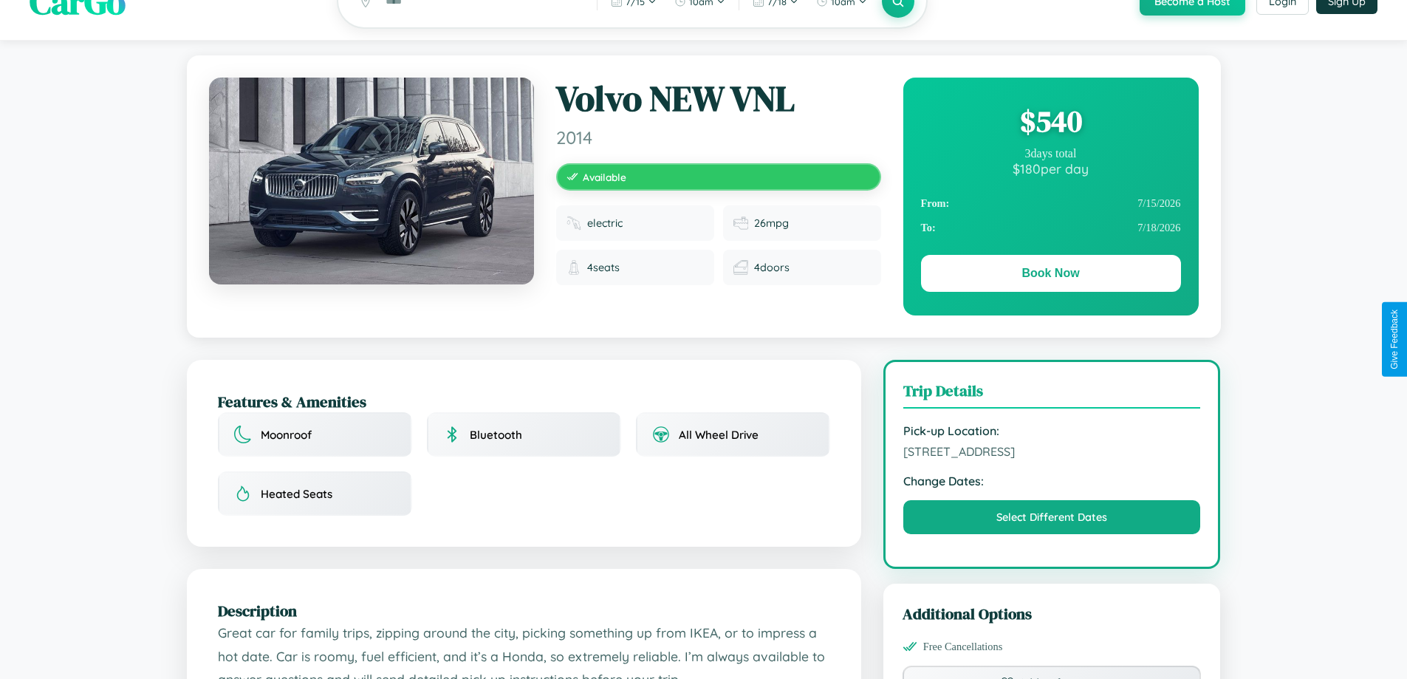
scroll to position [485, 0]
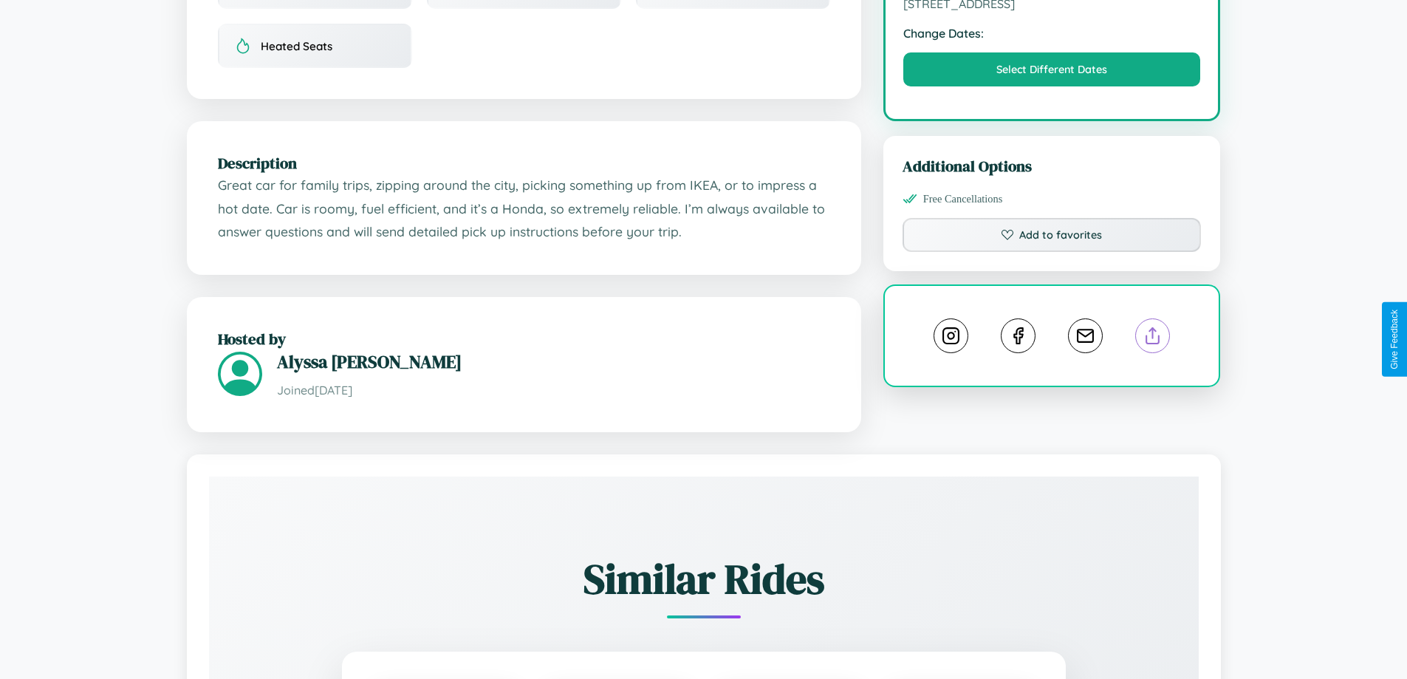
click at [1153, 337] on line at bounding box center [1153, 333] width 0 height 10
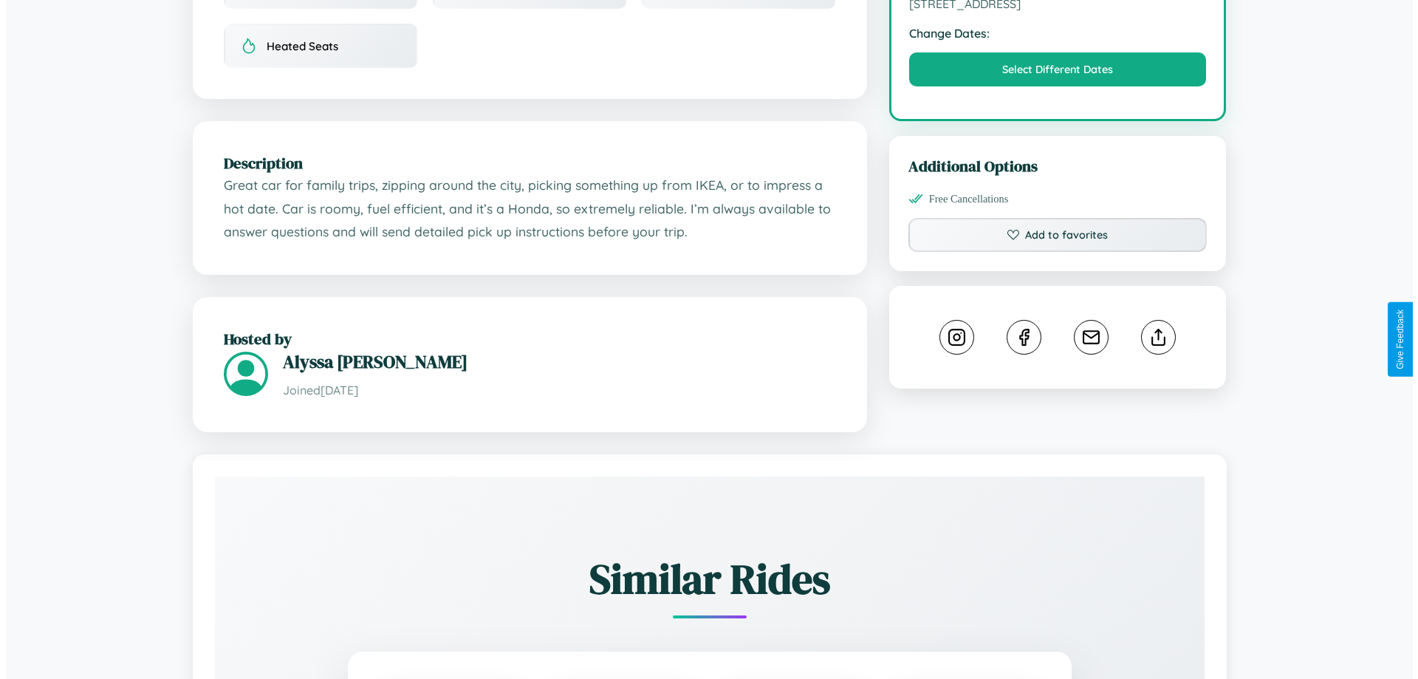
scroll to position [383, 0]
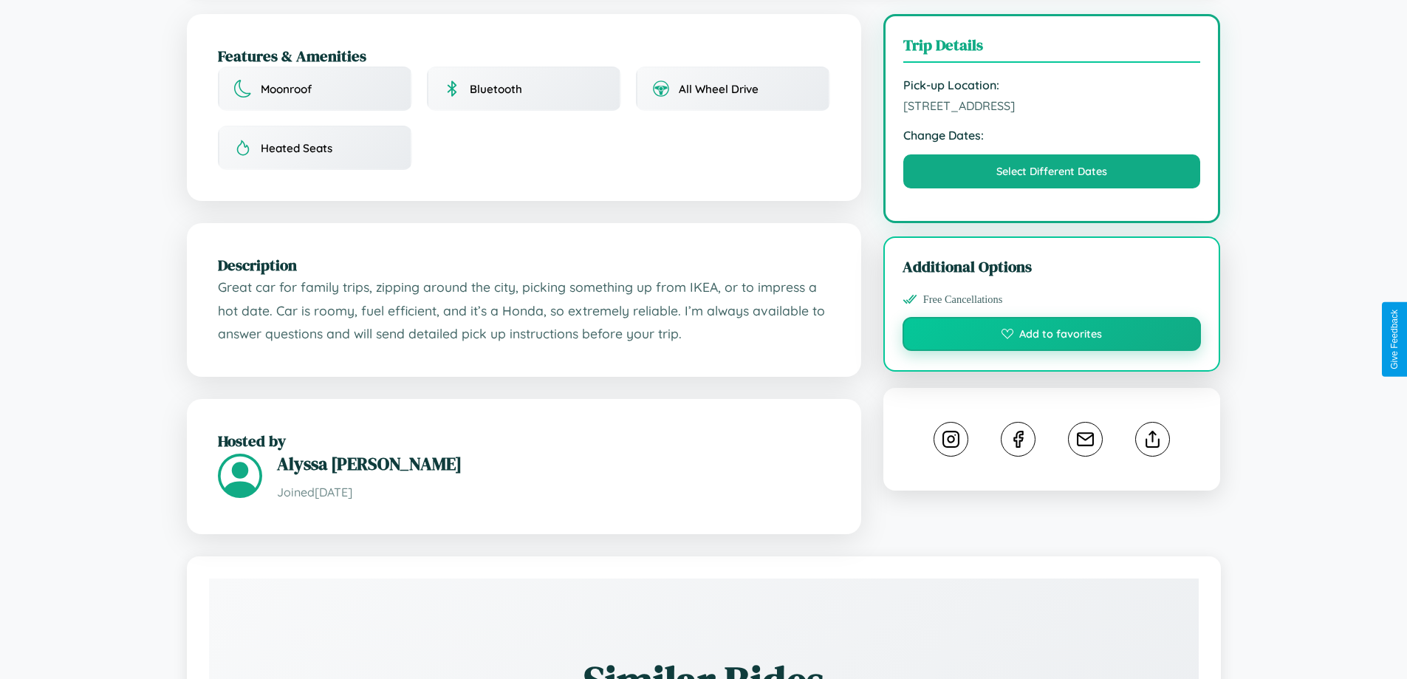
click at [1051, 336] on button "Add to favorites" at bounding box center [1051, 334] width 299 height 34
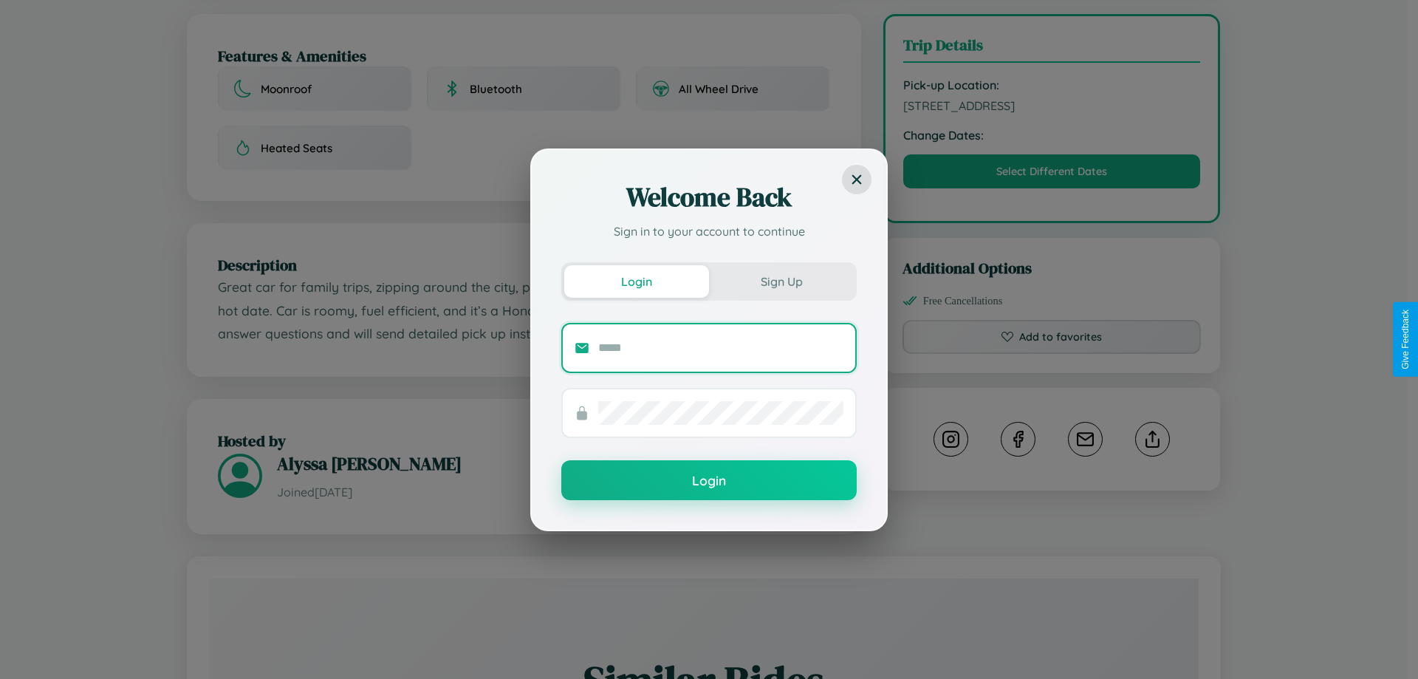
click at [721, 347] on input "text" at bounding box center [720, 348] width 245 height 24
type input "**********"
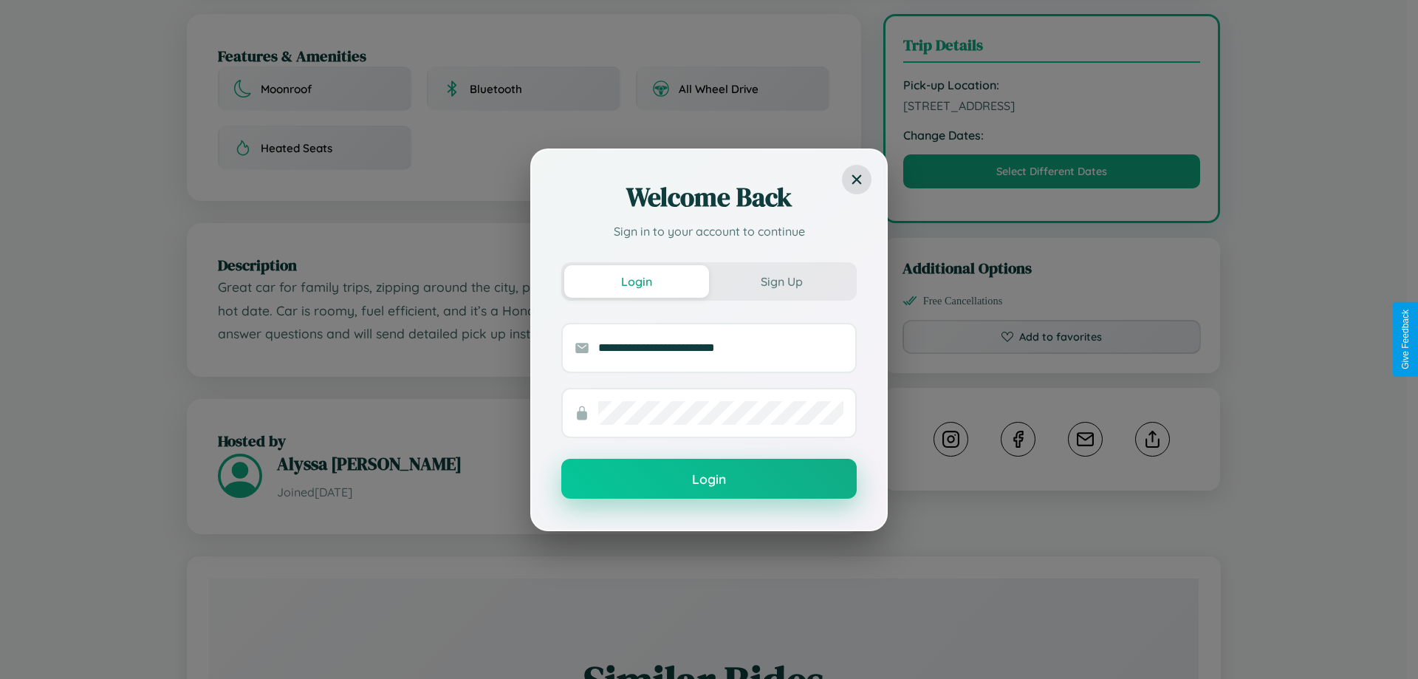
click at [709, 479] on button "Login" at bounding box center [708, 479] width 295 height 40
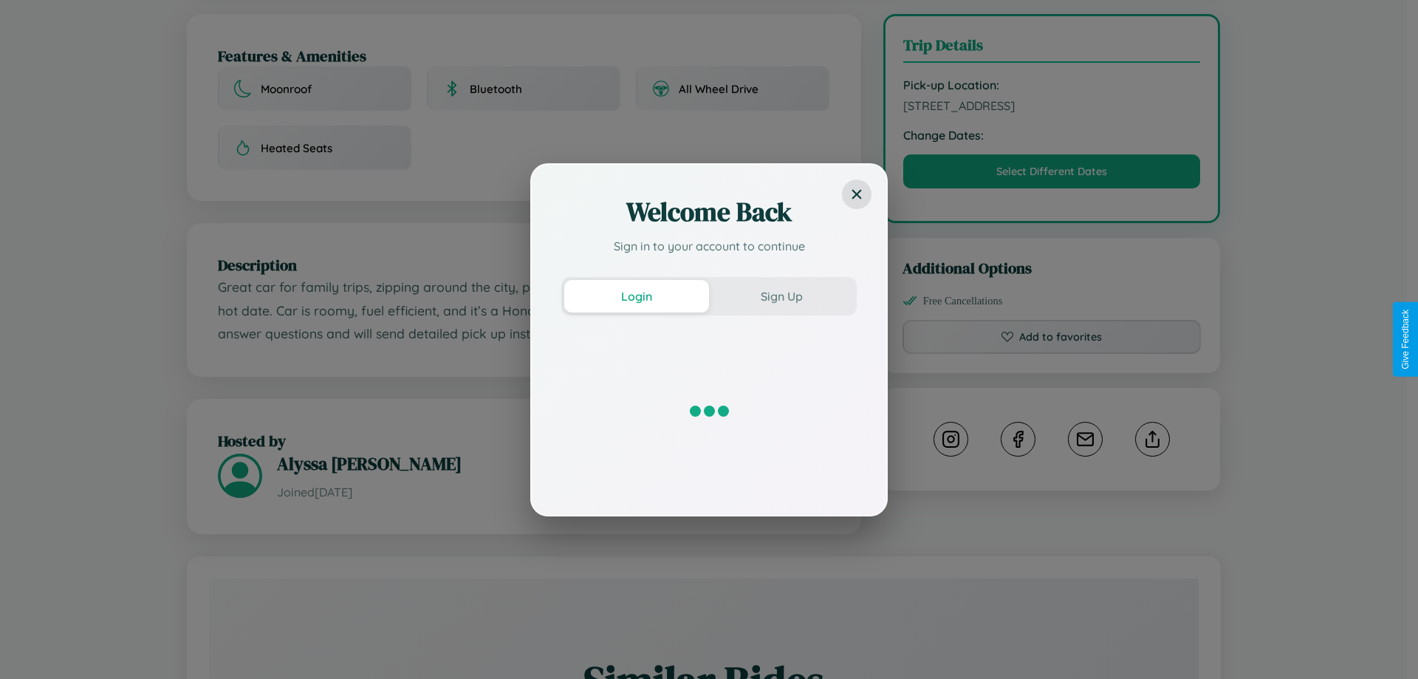
click at [1051, 339] on div "Welcome Back Sign in to your account to continue Login Sign Up" at bounding box center [709, 339] width 1418 height 679
click at [1051, 174] on div "Welcome Back Sign in to your account to continue Login Sign Up" at bounding box center [709, 339] width 1418 height 679
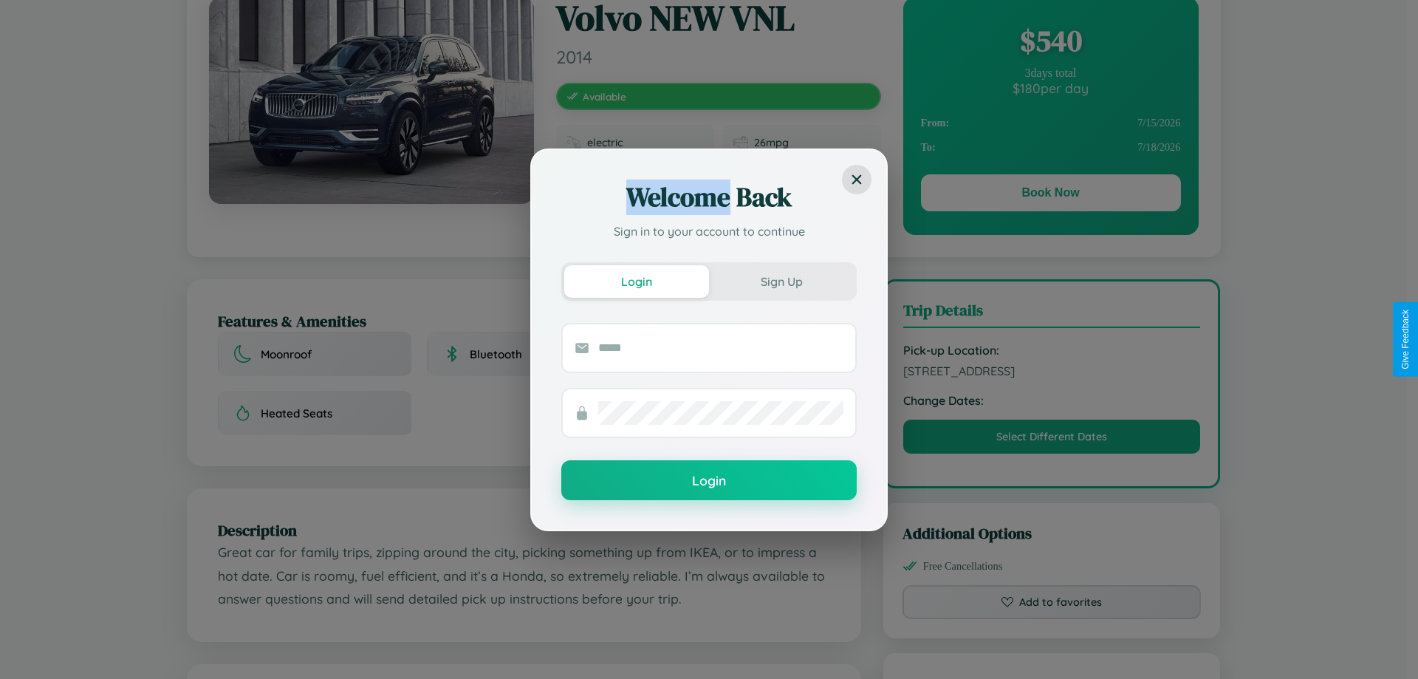
scroll to position [0, 0]
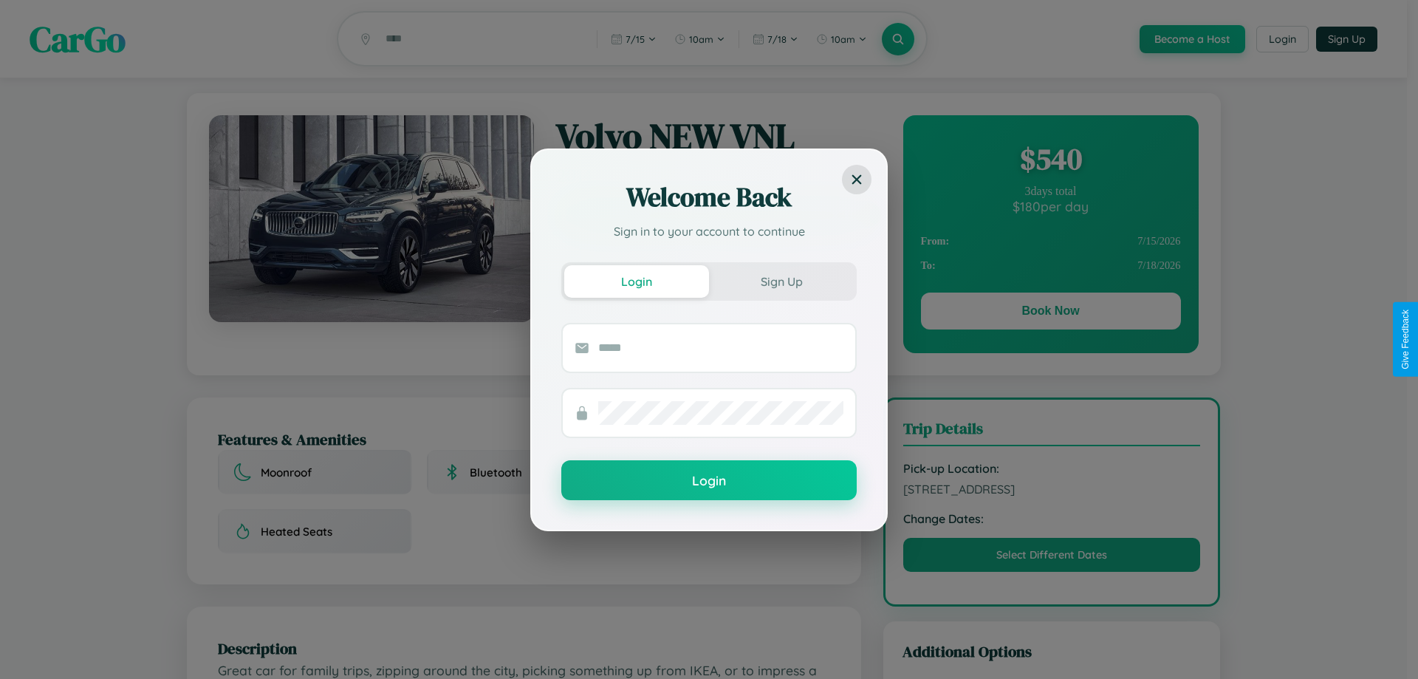
click at [1050, 313] on div "Welcome Back Sign in to your account to continue Login Sign Up Login" at bounding box center [709, 339] width 1418 height 679
